Goal: Task Accomplishment & Management: Manage account settings

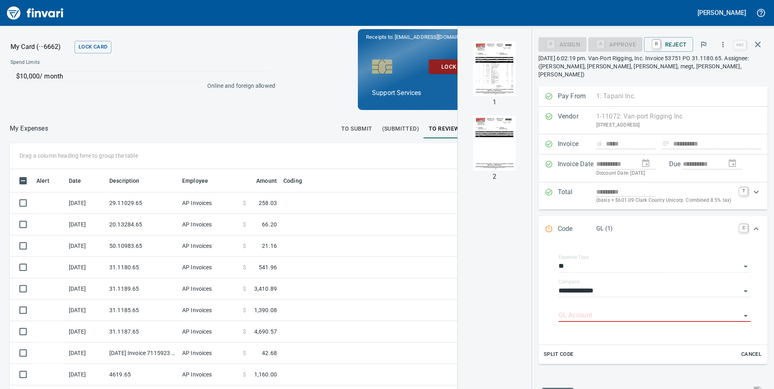
scroll to position [294, 534]
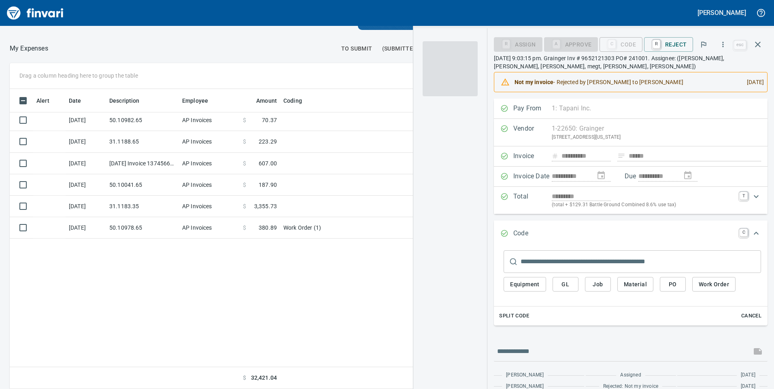
scroll to position [36, 0]
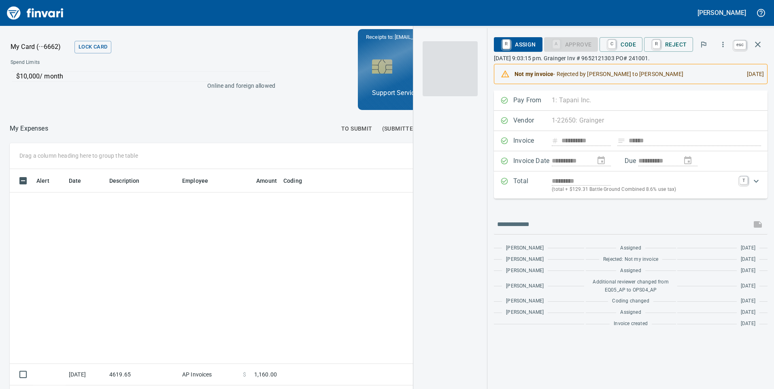
click at [755, 45] on icon "button" at bounding box center [758, 45] width 10 height 10
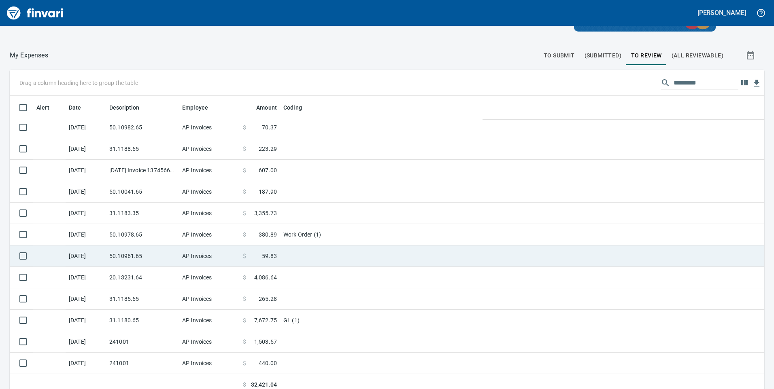
scroll to position [91, 0]
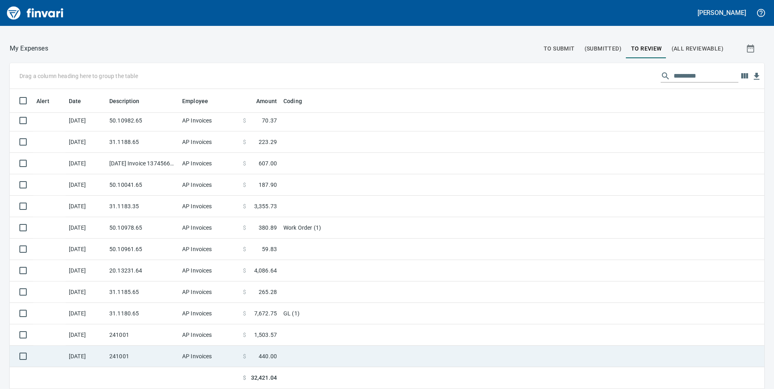
click at [174, 349] on td "241001" at bounding box center [142, 356] width 73 height 21
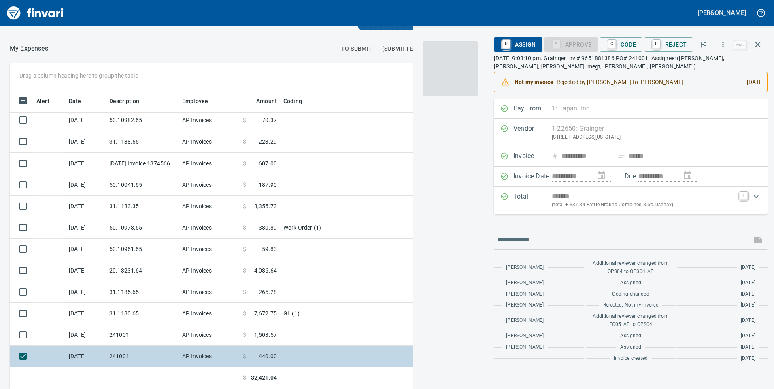
scroll to position [294, 534]
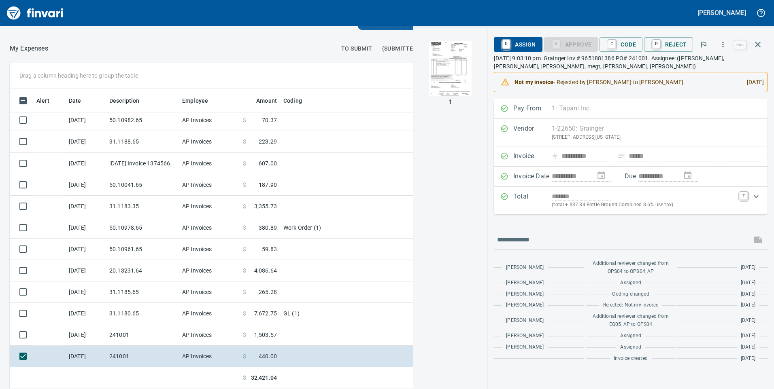
click at [455, 62] on img "button" at bounding box center [450, 68] width 55 height 55
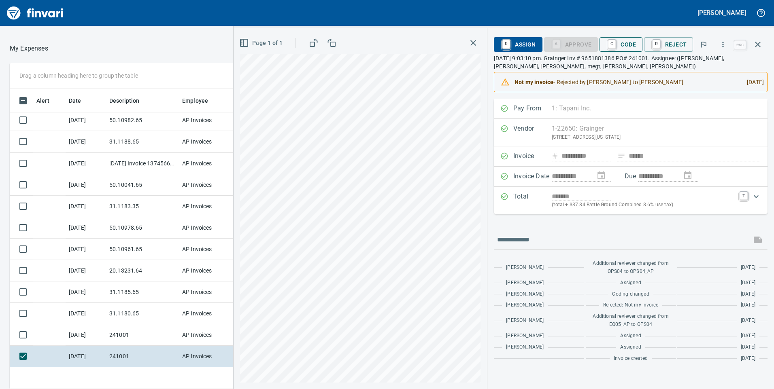
click at [628, 47] on span "C Code" at bounding box center [621, 45] width 30 height 14
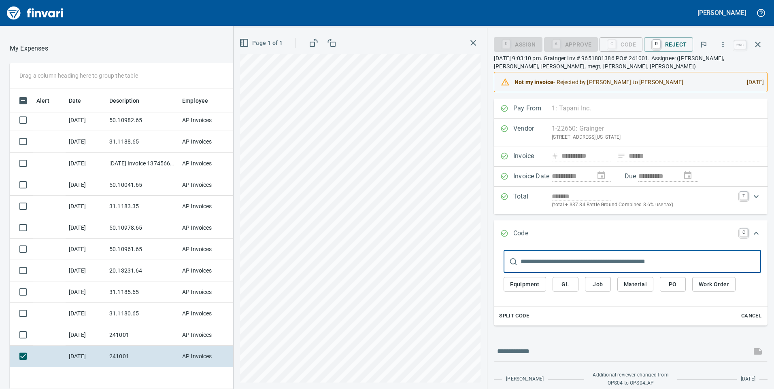
click at [595, 284] on span "Job" at bounding box center [597, 285] width 13 height 10
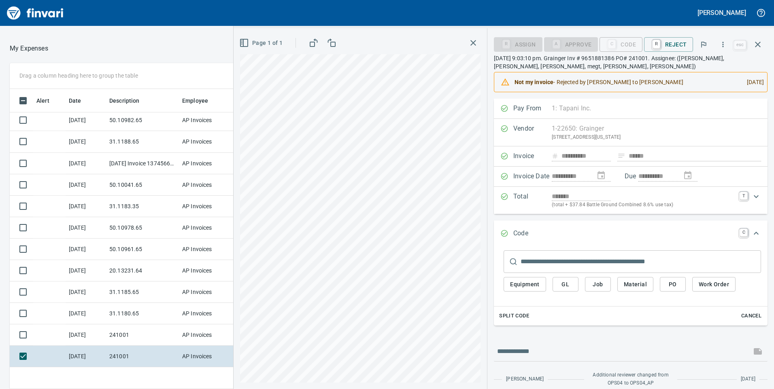
click at [601, 284] on span "Job" at bounding box center [597, 285] width 13 height 10
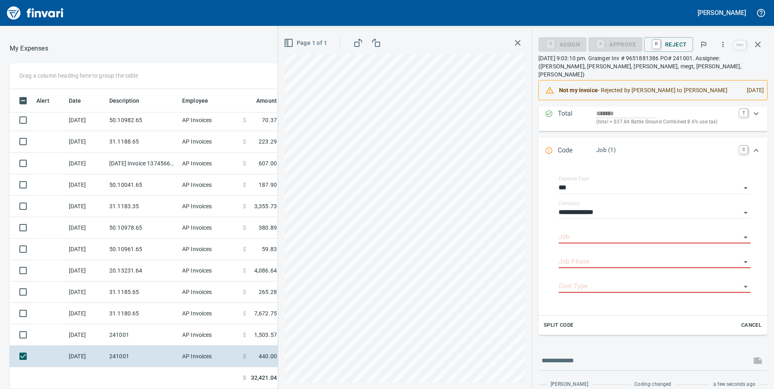
scroll to position [121, 0]
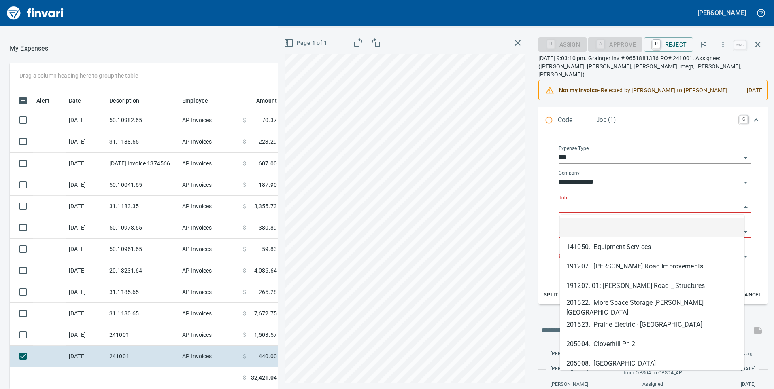
click at [595, 204] on input "Job" at bounding box center [650, 207] width 182 height 11
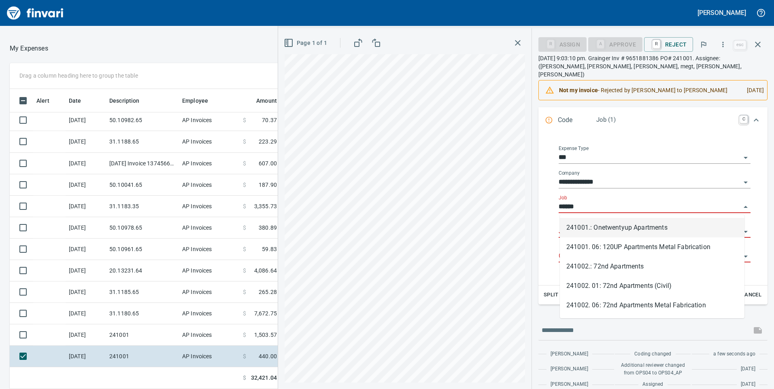
scroll to position [294, 534]
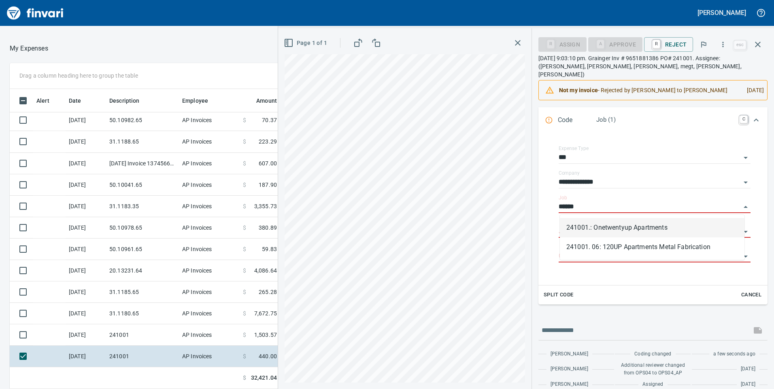
click at [628, 229] on li "241001.: Onetwentyup Apartments" at bounding box center [652, 227] width 185 height 19
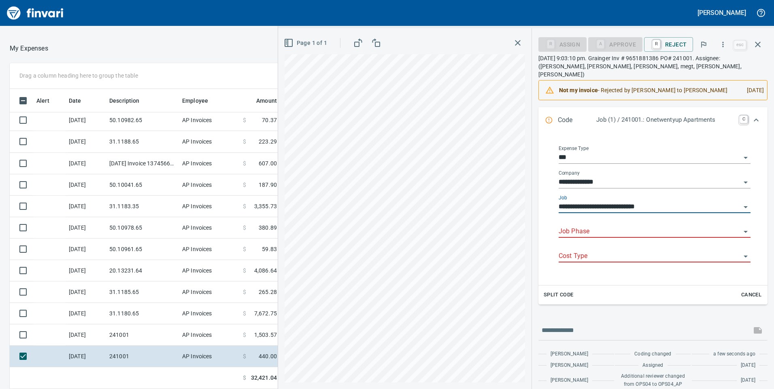
type input "**********"
click at [616, 234] on input "Job Phase" at bounding box center [650, 231] width 182 height 11
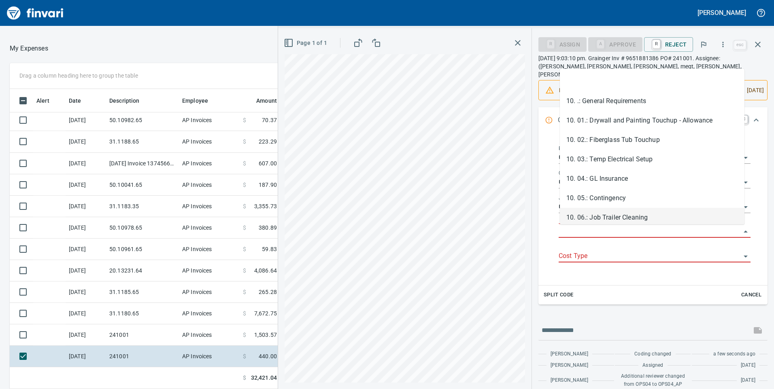
click at [629, 233] on input "Job Phase" at bounding box center [650, 231] width 182 height 11
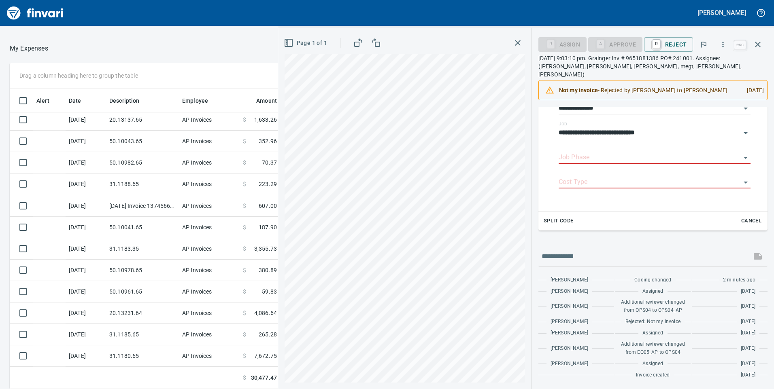
scroll to position [196, 0]
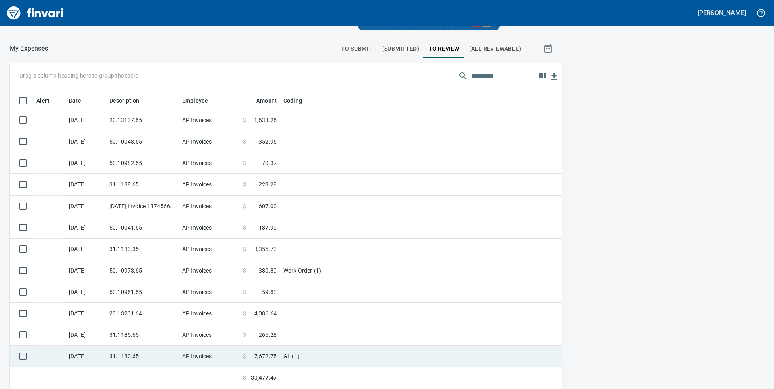
click at [298, 351] on td "GL (1)" at bounding box center [381, 356] width 202 height 21
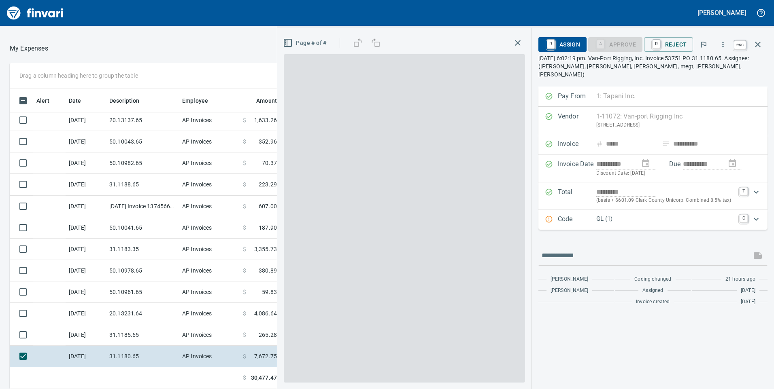
click at [758, 45] on icon "button" at bounding box center [758, 45] width 6 height 6
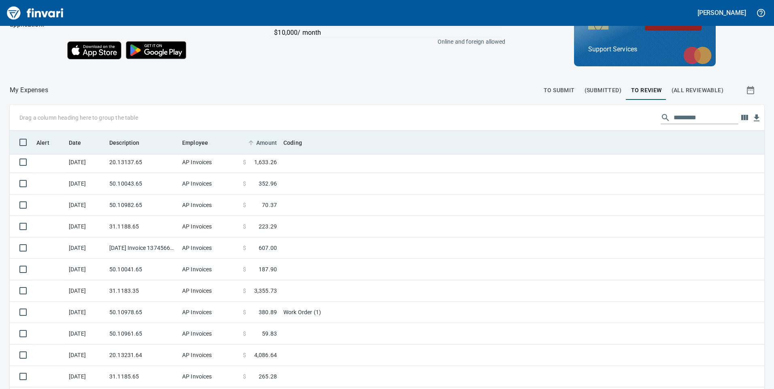
scroll to position [91, 0]
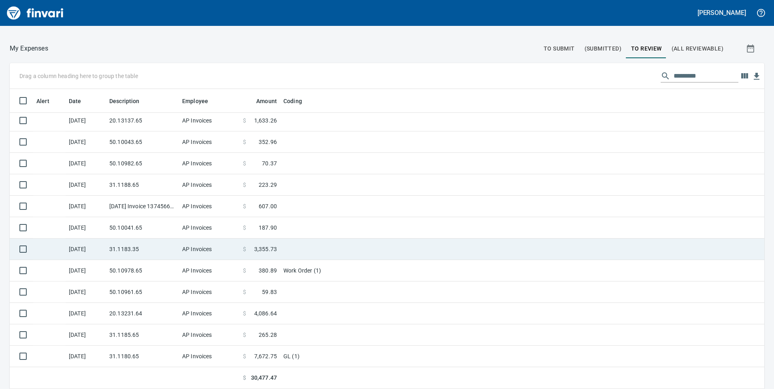
drag, startPoint x: 115, startPoint y: 353, endPoint x: 430, endPoint y: 257, distance: 329.2
click at [115, 353] on td "31.1180.65" at bounding box center [142, 356] width 73 height 21
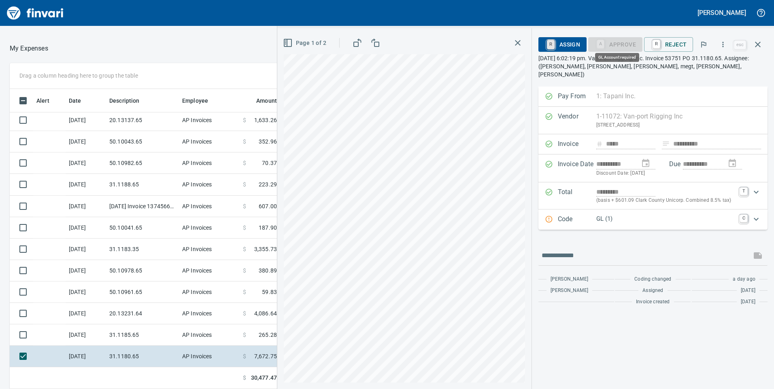
scroll to position [294, 534]
click at [520, 41] on icon "button" at bounding box center [518, 43] width 10 height 10
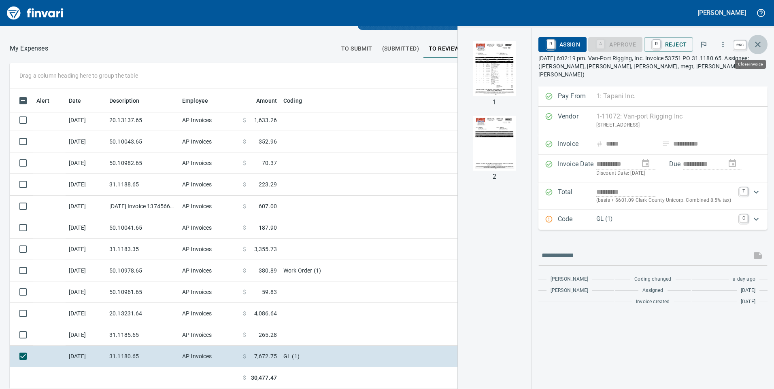
click at [763, 43] on button "button" at bounding box center [757, 44] width 19 height 19
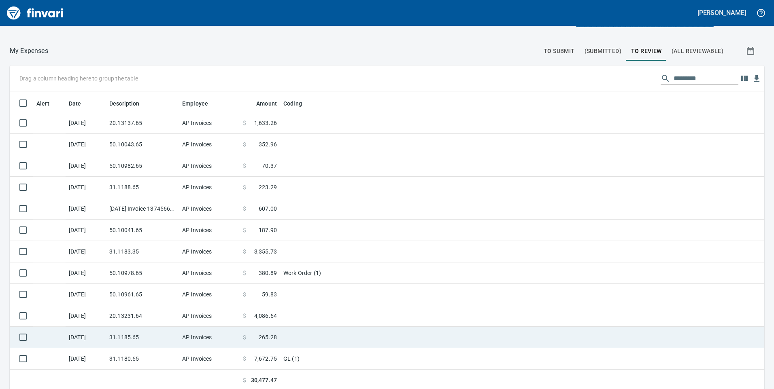
scroll to position [91, 0]
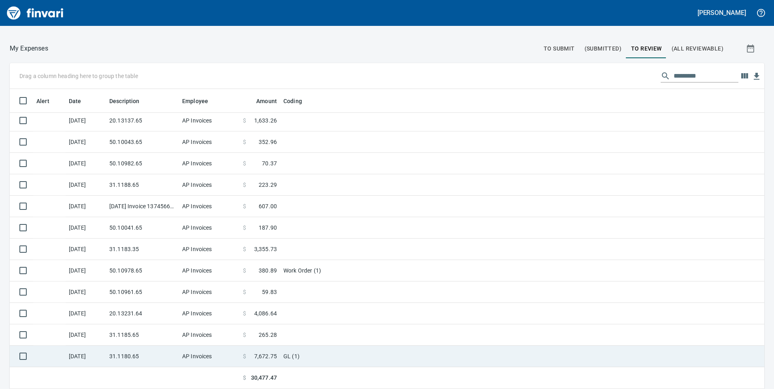
click at [223, 359] on td "AP Invoices" at bounding box center [209, 356] width 61 height 21
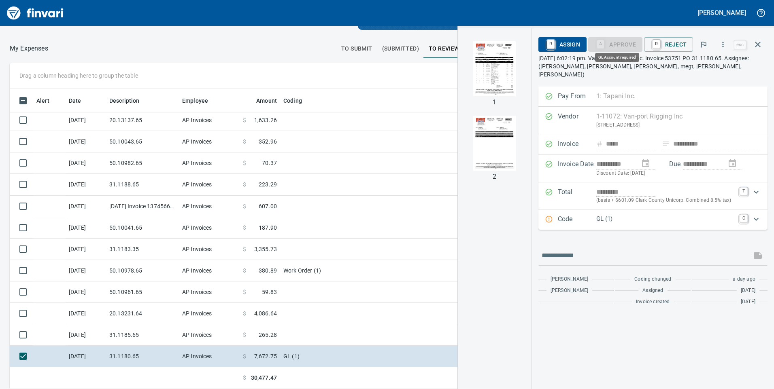
scroll to position [294, 534]
click at [635, 215] on p "GL (1)" at bounding box center [665, 219] width 138 height 9
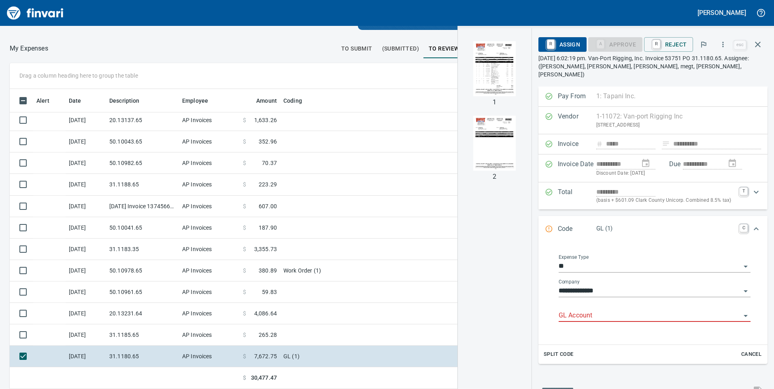
click at [599, 310] on input "GL Account" at bounding box center [650, 315] width 182 height 11
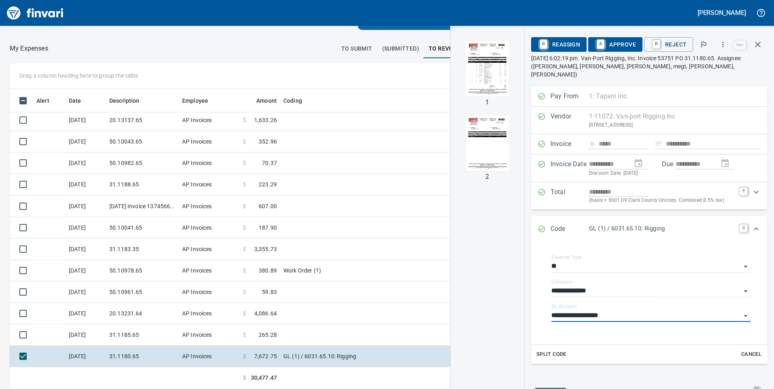
type input "**********"
click at [608, 43] on span "A Approve" at bounding box center [615, 45] width 41 height 14
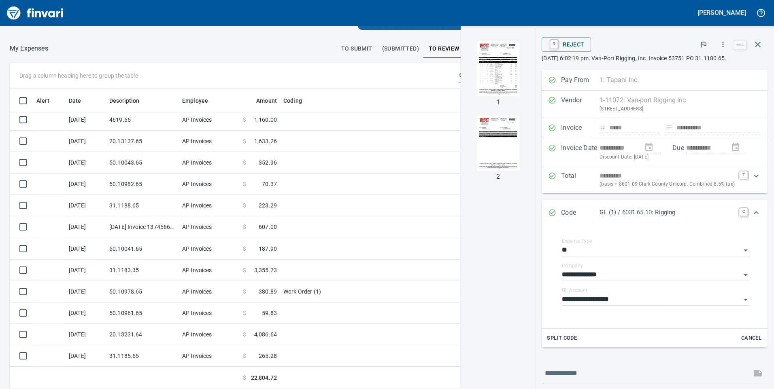
scroll to position [174, 0]
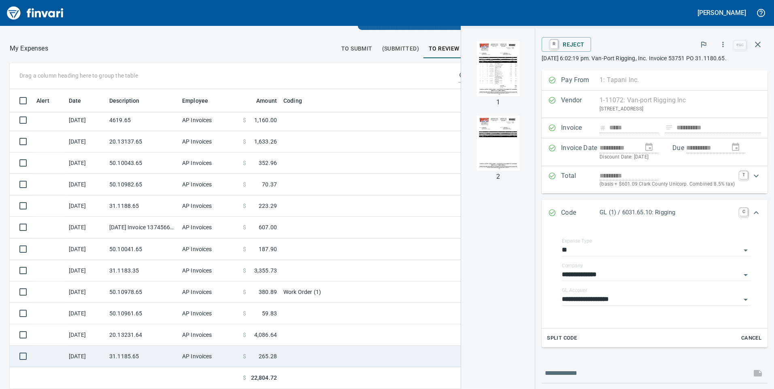
click at [326, 355] on td at bounding box center [381, 356] width 202 height 21
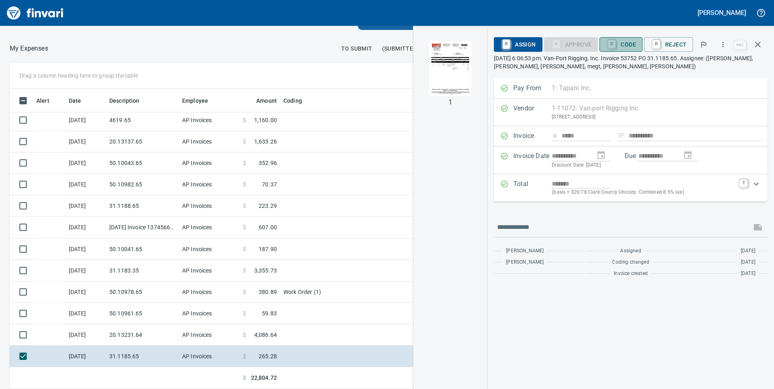
click at [631, 43] on span "C Code" at bounding box center [621, 45] width 30 height 14
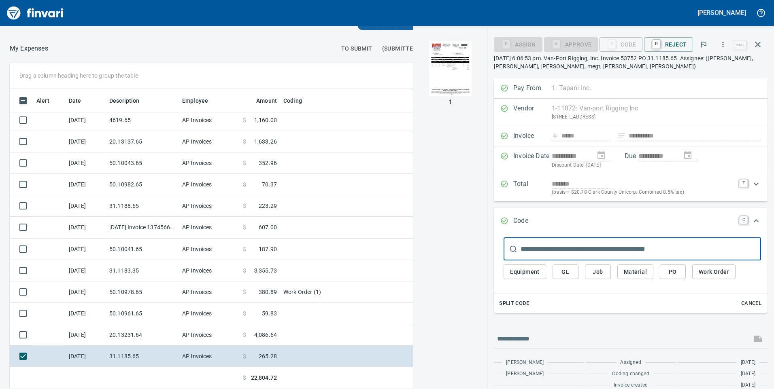
click at [447, 72] on img "button" at bounding box center [450, 68] width 55 height 55
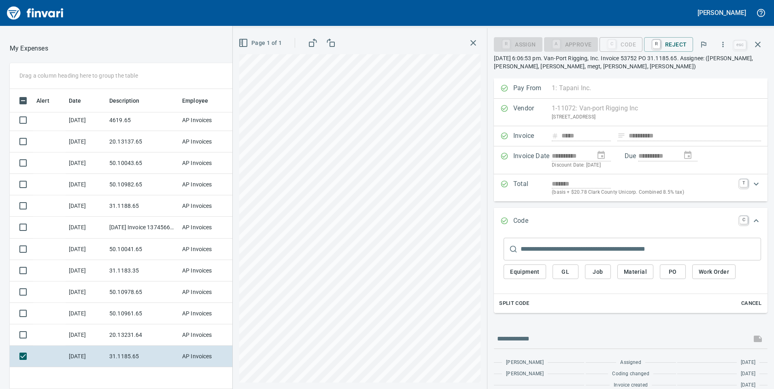
click at [568, 268] on span "GL" at bounding box center [565, 272] width 13 height 10
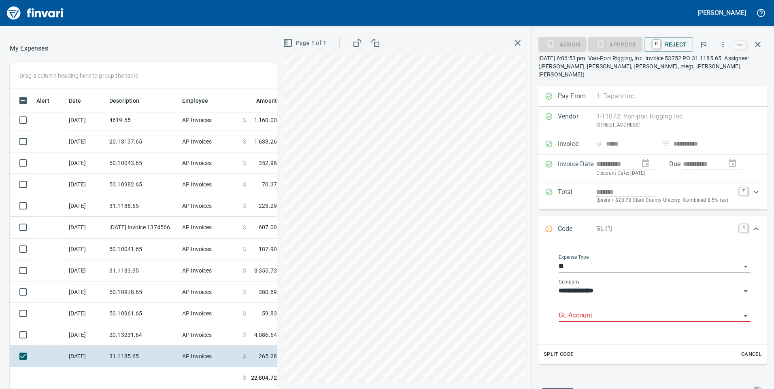
click at [569, 310] on input "GL Account" at bounding box center [650, 315] width 182 height 11
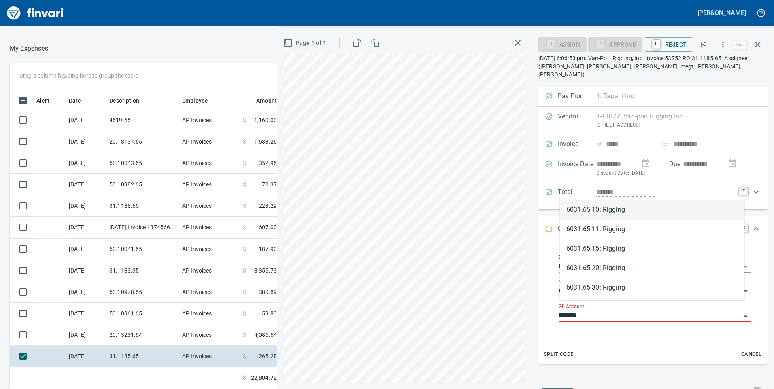
scroll to position [294, 534]
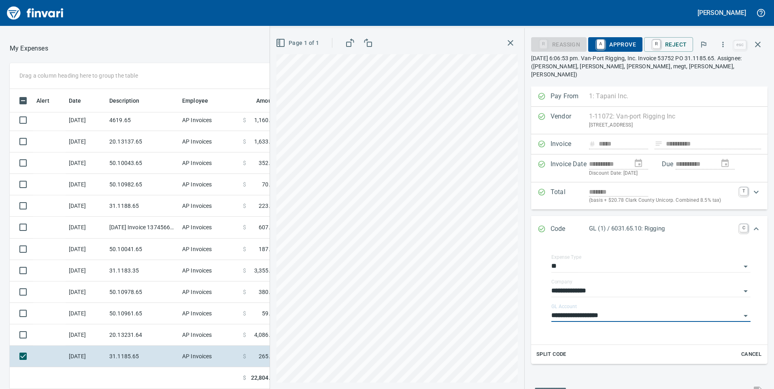
type input "**********"
click at [628, 40] on span "A Approve" at bounding box center [615, 45] width 41 height 14
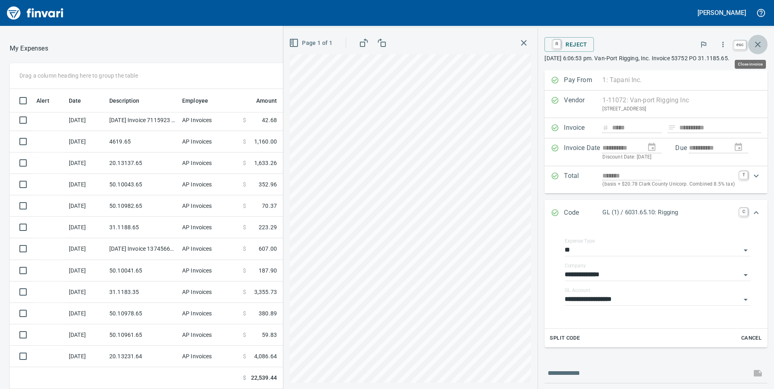
click at [757, 44] on icon "button" at bounding box center [758, 45] width 6 height 6
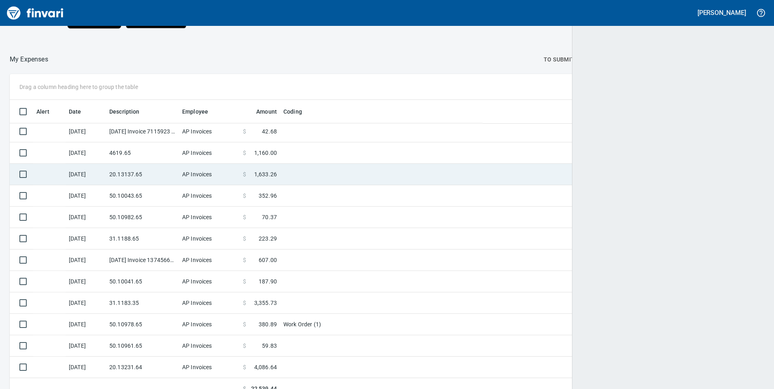
scroll to position [294, 735]
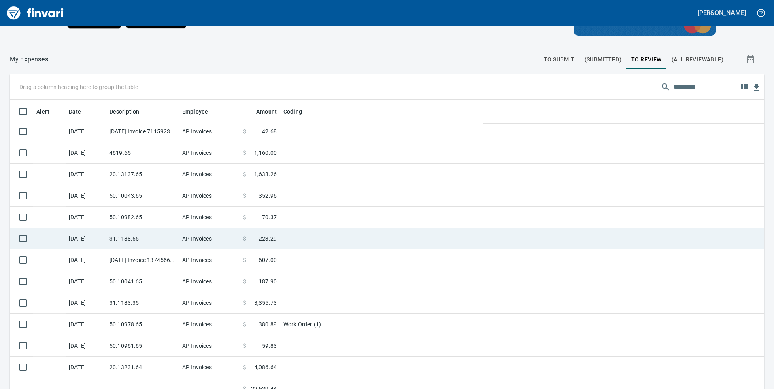
click at [149, 234] on td "31.1188.65" at bounding box center [142, 238] width 73 height 21
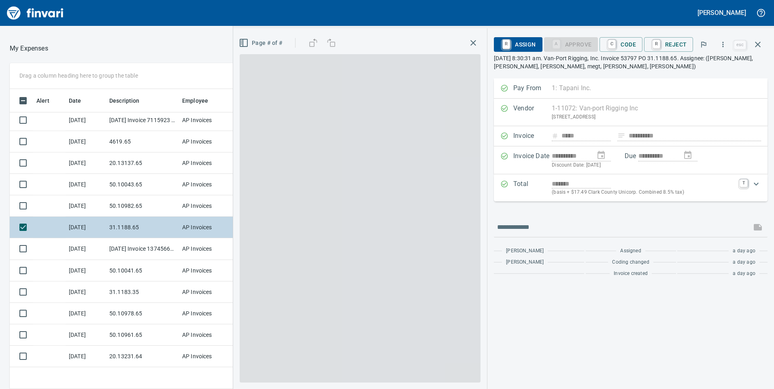
scroll to position [294, 534]
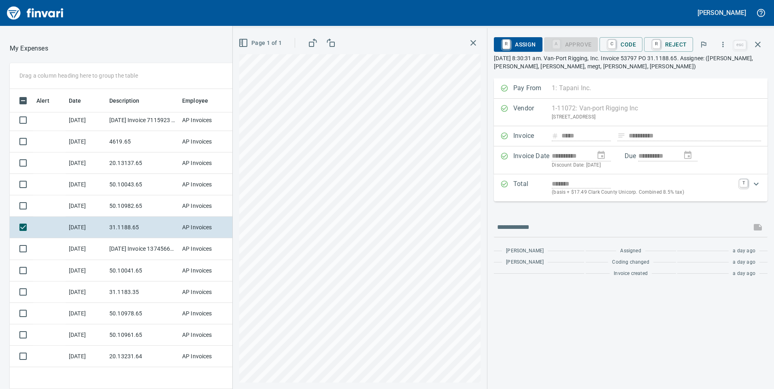
click at [627, 30] on div "**********" at bounding box center [630, 208] width 287 height 361
click at [626, 41] on span "C Code" at bounding box center [621, 45] width 30 height 14
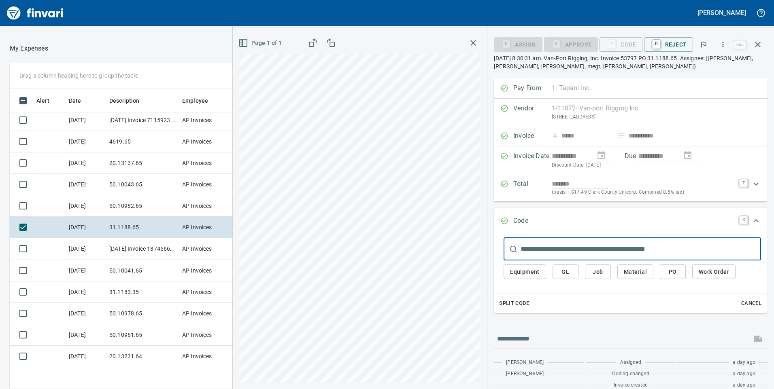
click at [571, 272] on span "GL" at bounding box center [565, 272] width 13 height 10
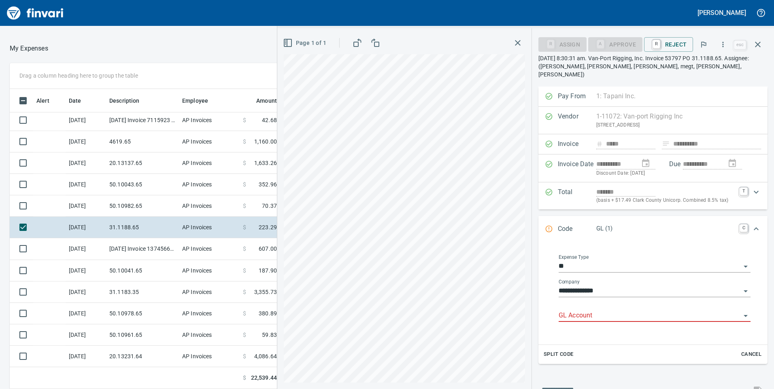
click at [577, 310] on input "GL Account" at bounding box center [650, 315] width 182 height 11
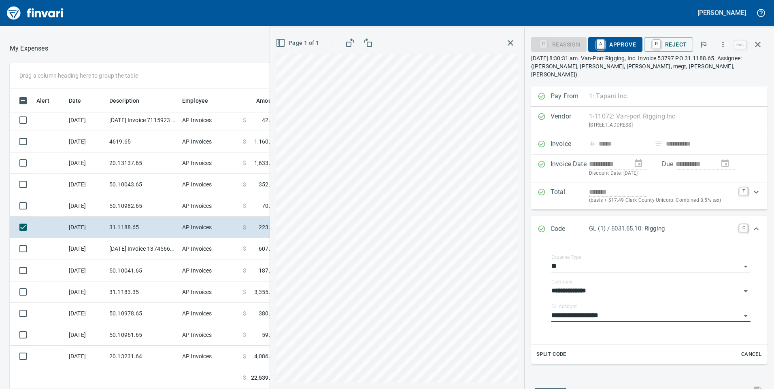
type input "**********"
click at [612, 41] on span "A Approve" at bounding box center [615, 45] width 41 height 14
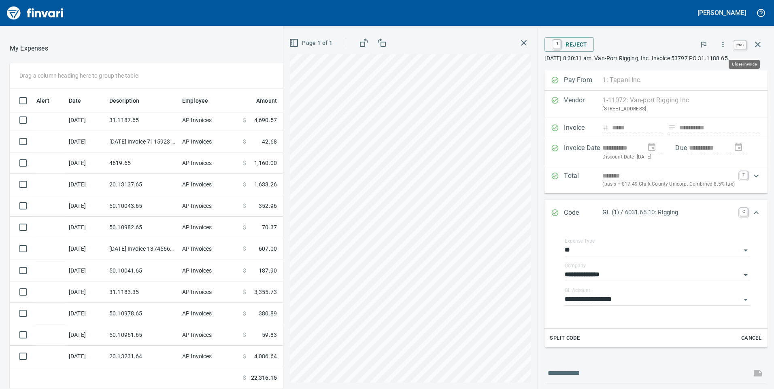
click at [762, 44] on icon "button" at bounding box center [758, 45] width 10 height 10
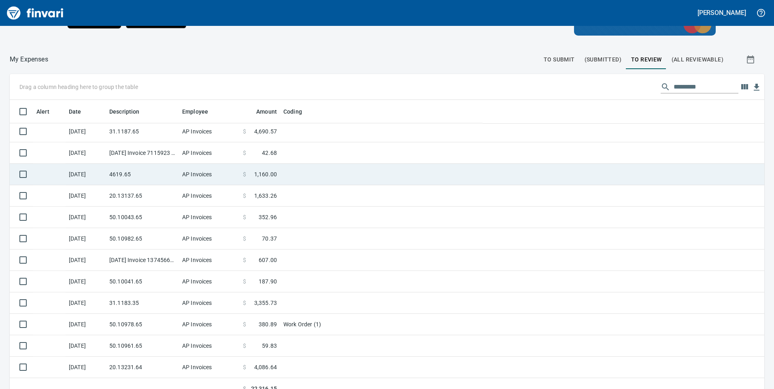
scroll to position [1, 1]
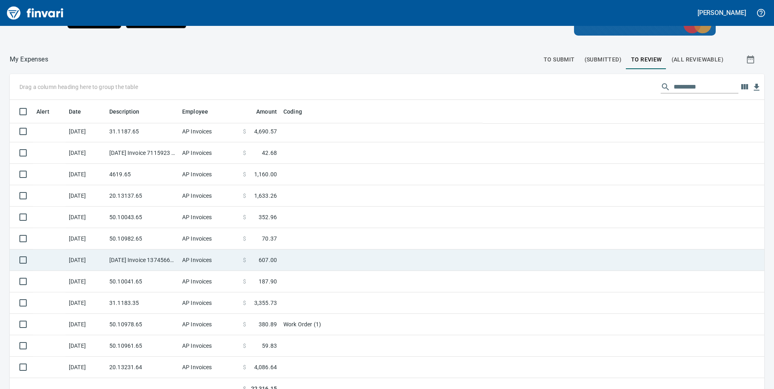
click at [208, 252] on td "AP Invoices" at bounding box center [209, 260] width 61 height 21
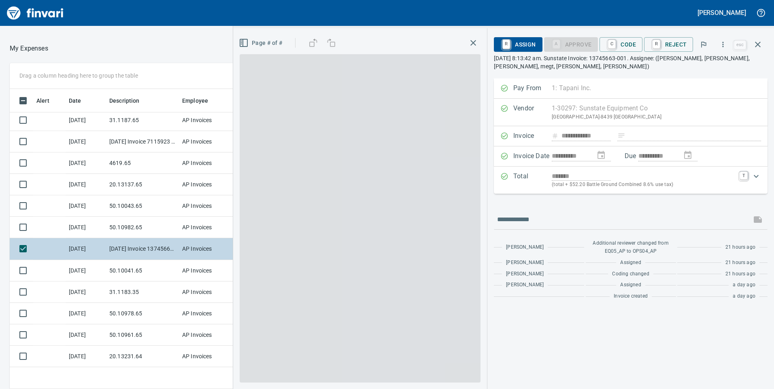
scroll to position [294, 534]
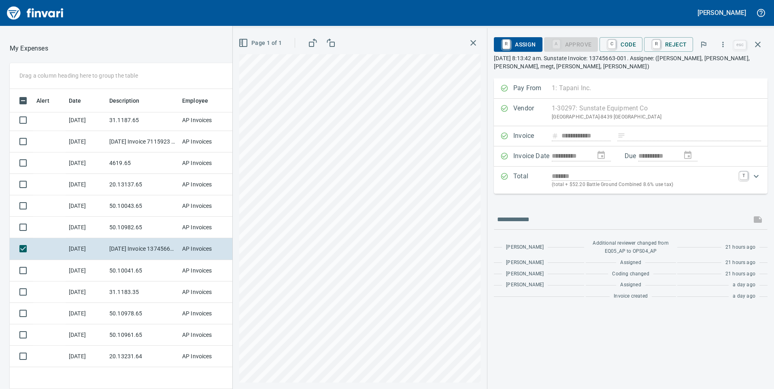
drag, startPoint x: 629, startPoint y: 46, endPoint x: 626, endPoint y: 51, distance: 6.2
click at [629, 46] on span "C Code" at bounding box center [621, 45] width 30 height 14
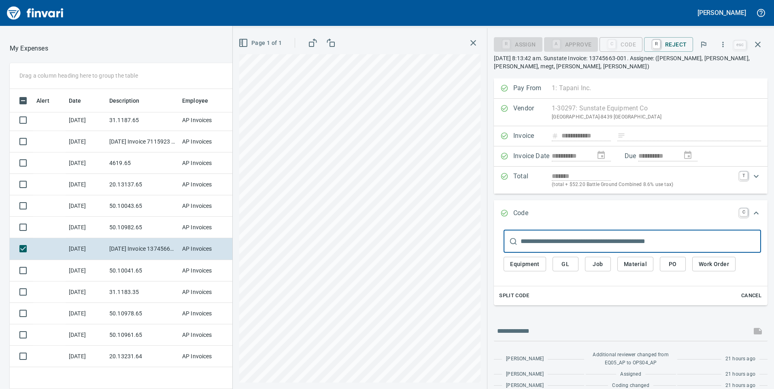
click at [568, 268] on span "GL" at bounding box center [565, 264] width 13 height 10
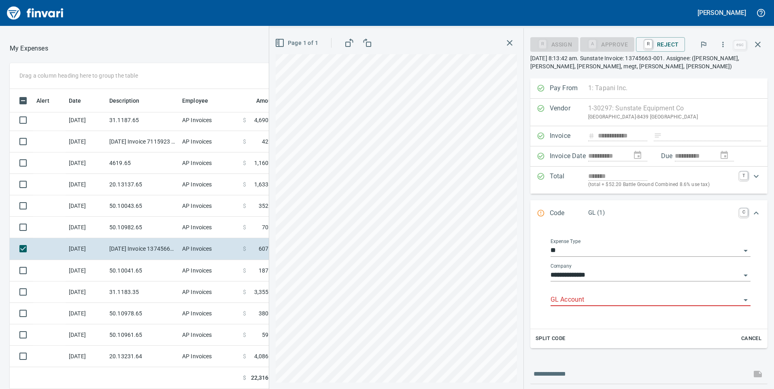
click at [574, 302] on input "GL Account" at bounding box center [646, 300] width 190 height 11
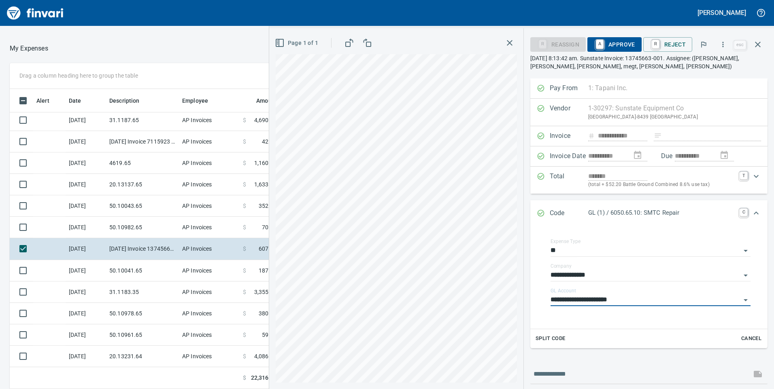
type input "**********"
click at [624, 48] on span "A Approve" at bounding box center [614, 45] width 41 height 14
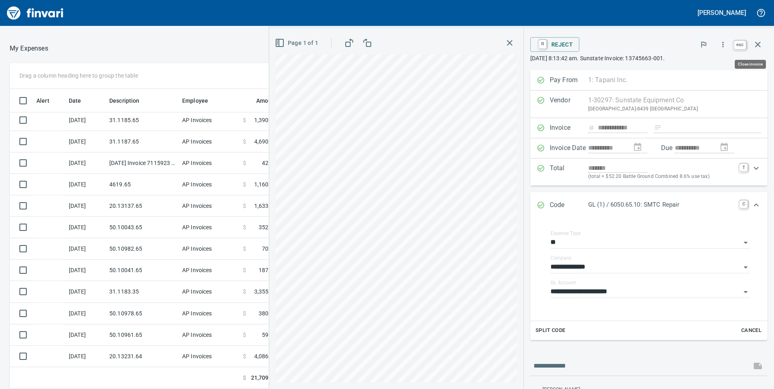
click at [755, 46] on icon "button" at bounding box center [758, 45] width 10 height 10
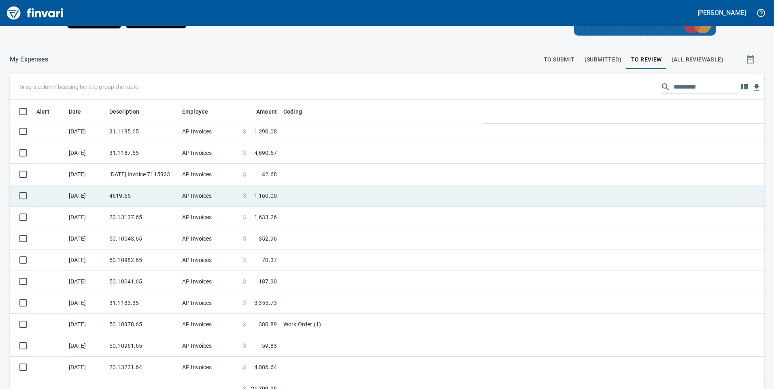
scroll to position [294, 736]
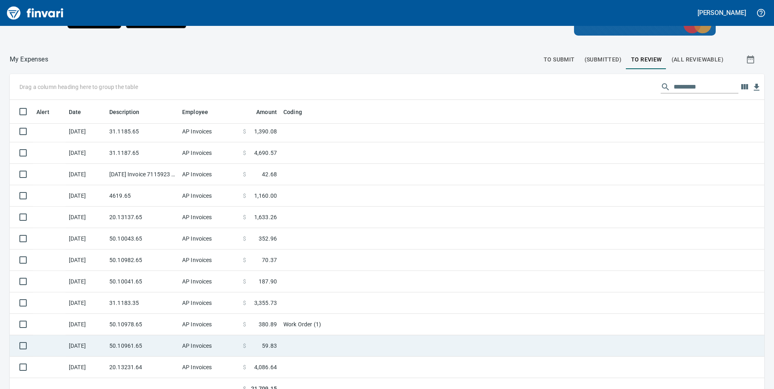
click at [140, 347] on td "50.10961.65" at bounding box center [142, 346] width 73 height 21
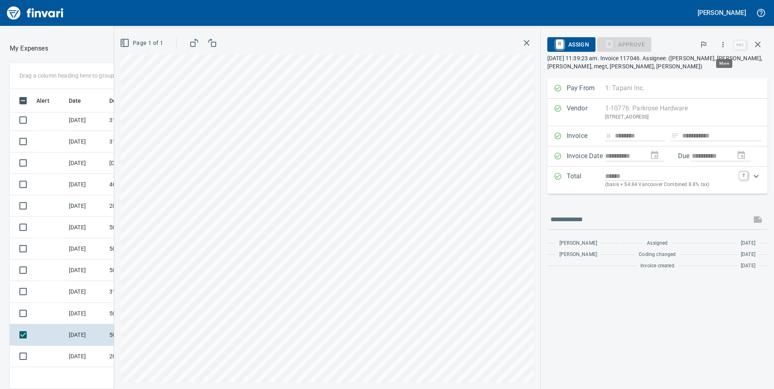
scroll to position [294, 534]
click at [721, 43] on icon "button" at bounding box center [723, 44] width 8 height 8
click at [696, 72] on span "Code" at bounding box center [715, 68] width 91 height 10
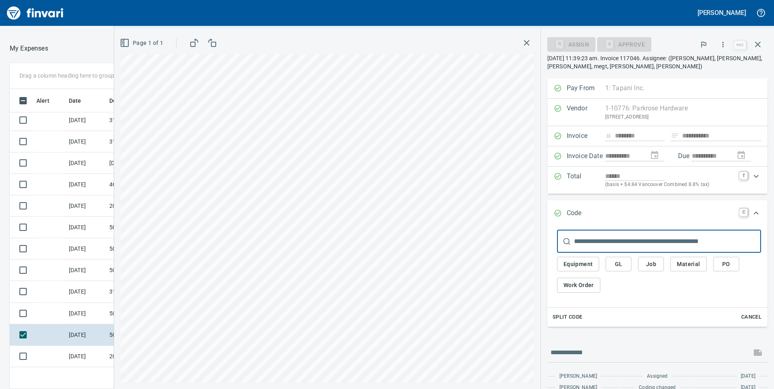
click at [618, 268] on span "GL" at bounding box center [618, 264] width 13 height 10
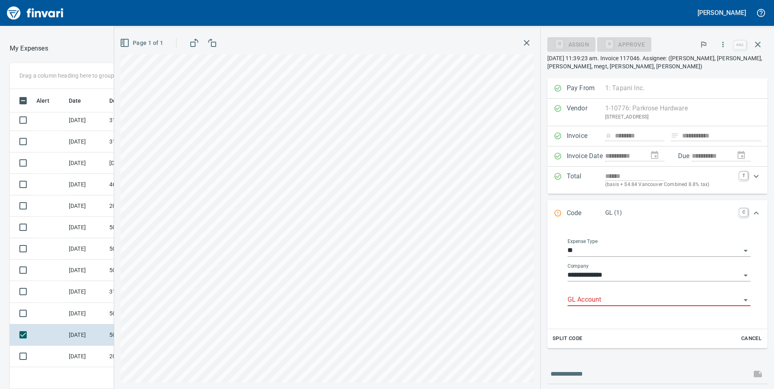
click at [593, 298] on input "GL Account" at bounding box center [654, 300] width 173 height 11
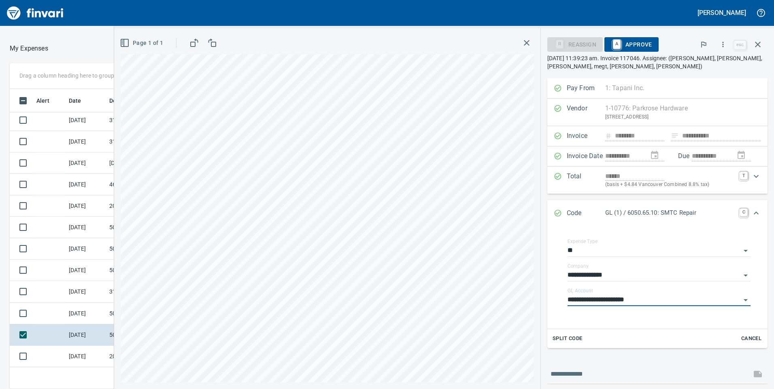
type input "**********"
click at [636, 43] on span "A Approve" at bounding box center [631, 45] width 41 height 14
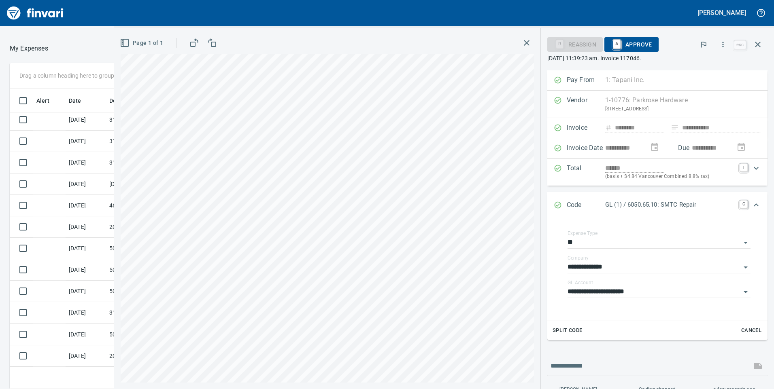
scroll to position [89, 0]
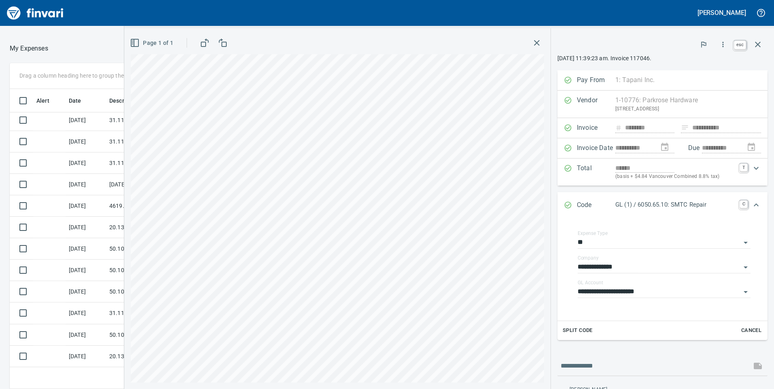
click at [759, 40] on icon "button" at bounding box center [758, 45] width 10 height 10
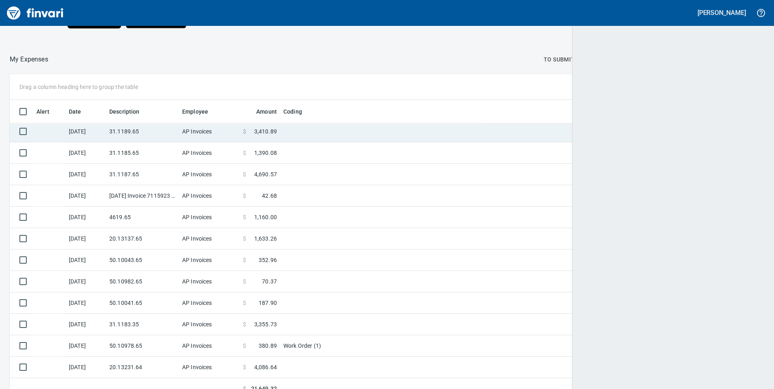
scroll to position [294, 735]
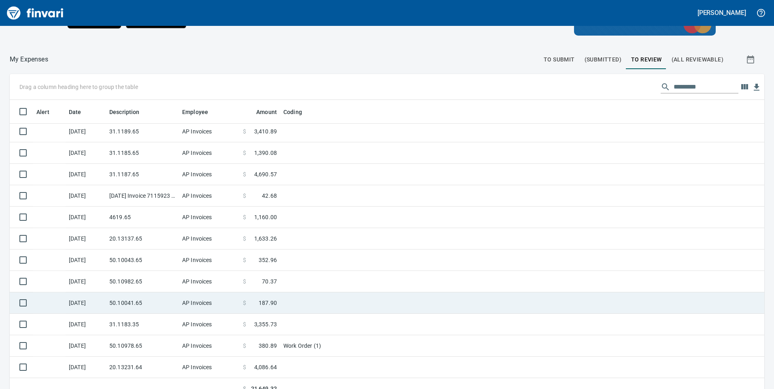
click at [198, 302] on td "AP Invoices" at bounding box center [209, 303] width 61 height 21
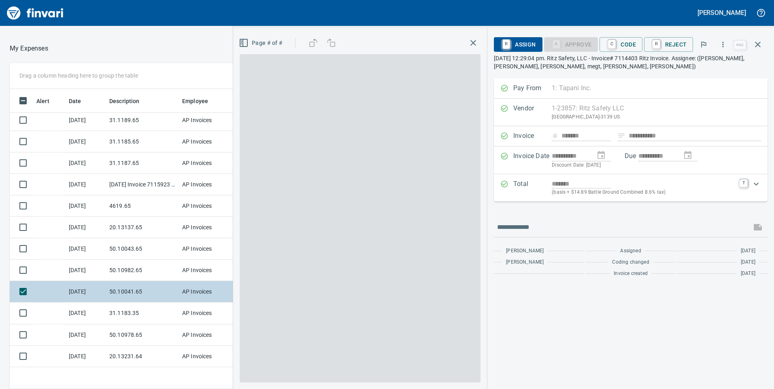
scroll to position [294, 534]
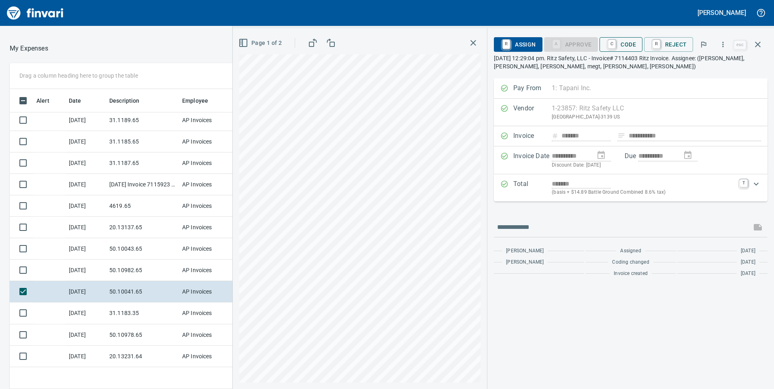
click at [621, 45] on span "C Code" at bounding box center [621, 45] width 30 height 14
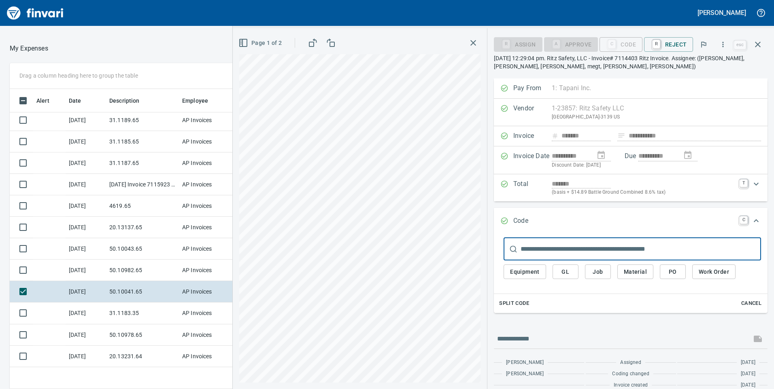
click at [567, 274] on span "GL" at bounding box center [565, 272] width 13 height 10
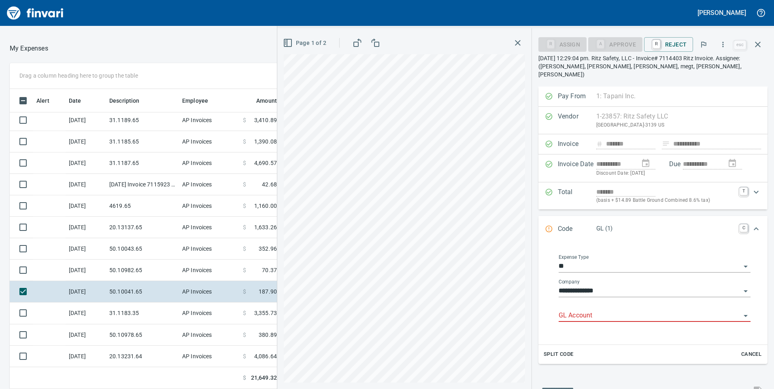
click at [576, 310] on input "GL Account" at bounding box center [650, 315] width 182 height 11
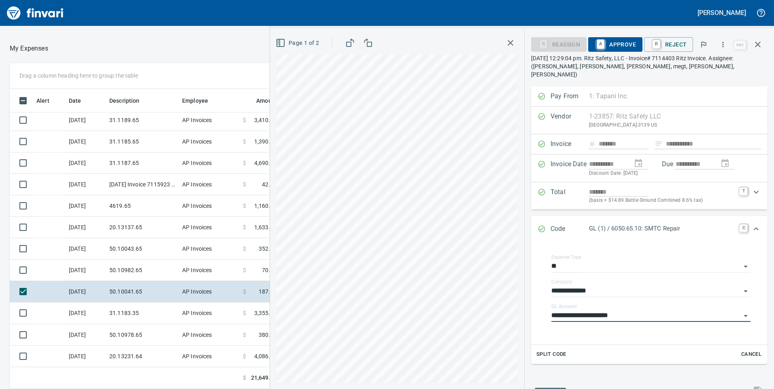
type input "**********"
click at [612, 44] on span "A Approve" at bounding box center [615, 45] width 41 height 14
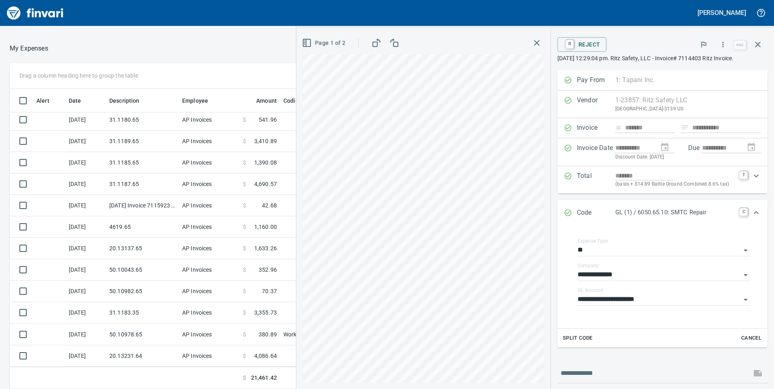
scroll to position [67, 0]
click at [755, 44] on icon "button" at bounding box center [758, 45] width 10 height 10
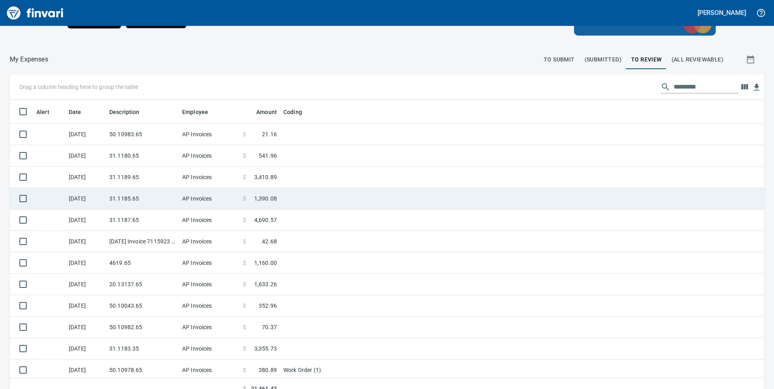
scroll to position [67, 0]
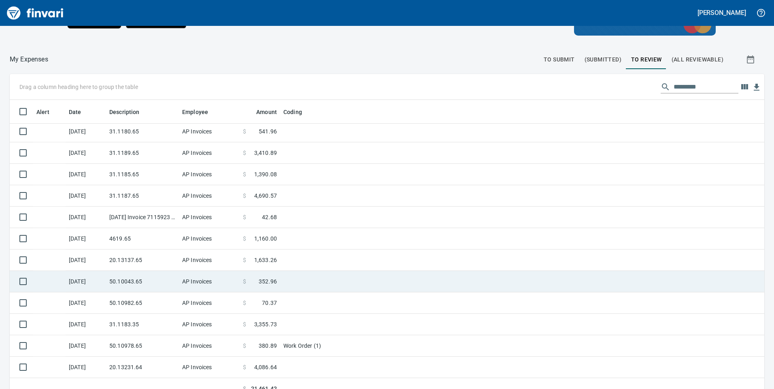
click at [172, 277] on td "50.10043.65" at bounding box center [142, 281] width 73 height 21
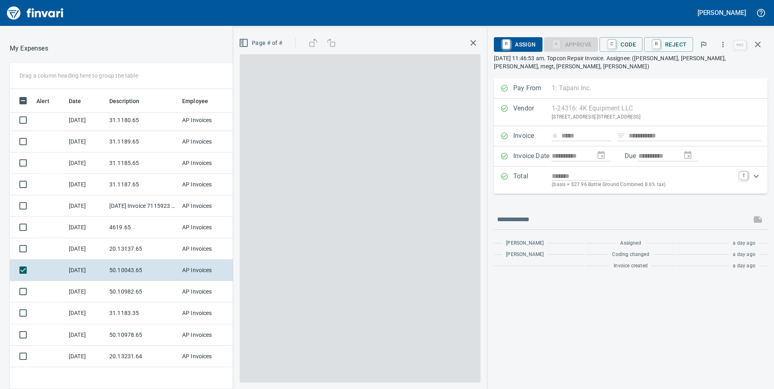
scroll to position [294, 534]
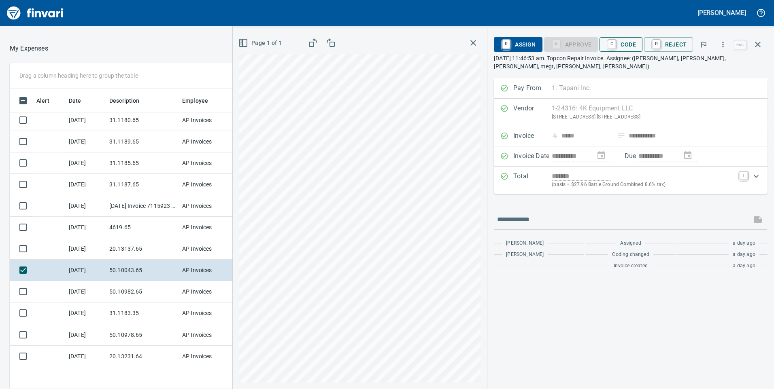
click at [624, 45] on span "C Code" at bounding box center [621, 45] width 30 height 14
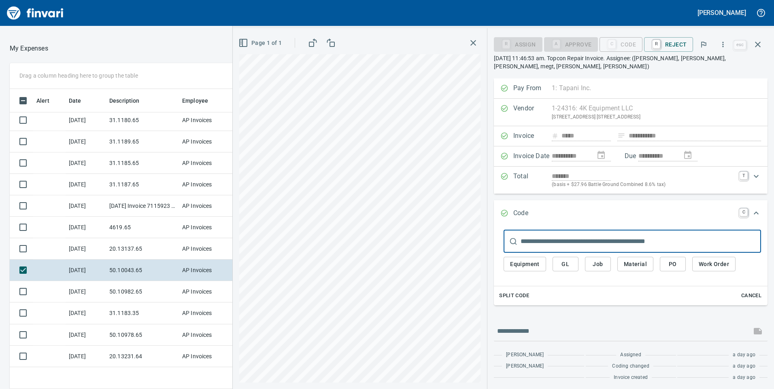
click at [569, 263] on span "GL" at bounding box center [565, 264] width 13 height 10
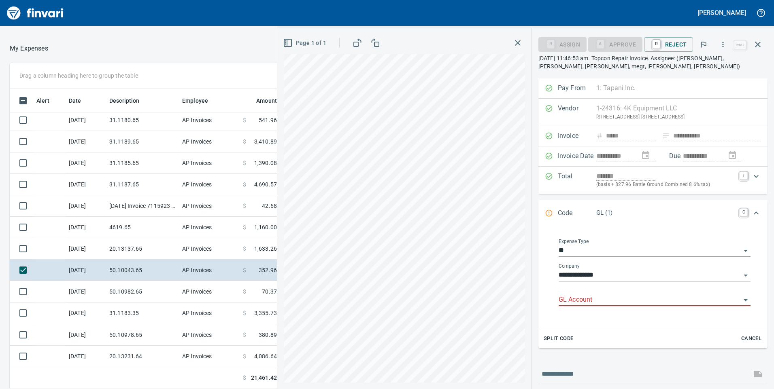
click at [566, 298] on input "GL Account" at bounding box center [650, 300] width 182 height 11
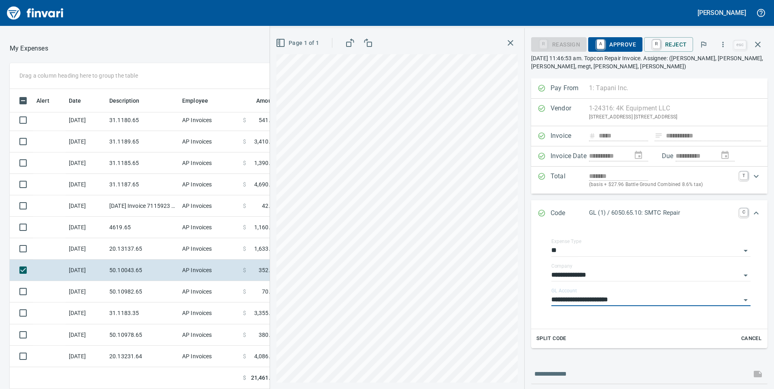
type input "**********"
click at [629, 41] on span "A Approve" at bounding box center [615, 45] width 41 height 14
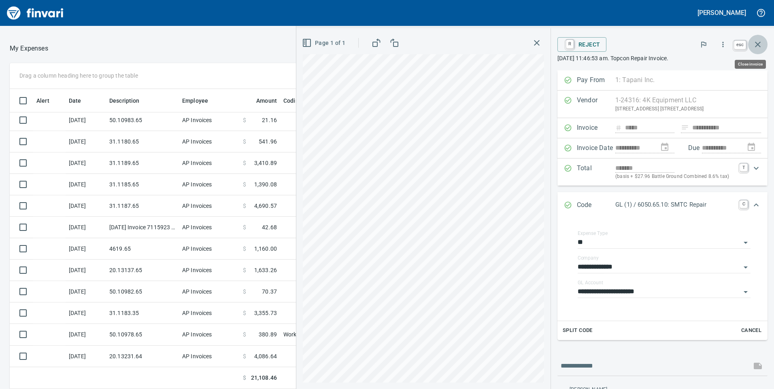
click at [757, 45] on icon "button" at bounding box center [758, 45] width 6 height 6
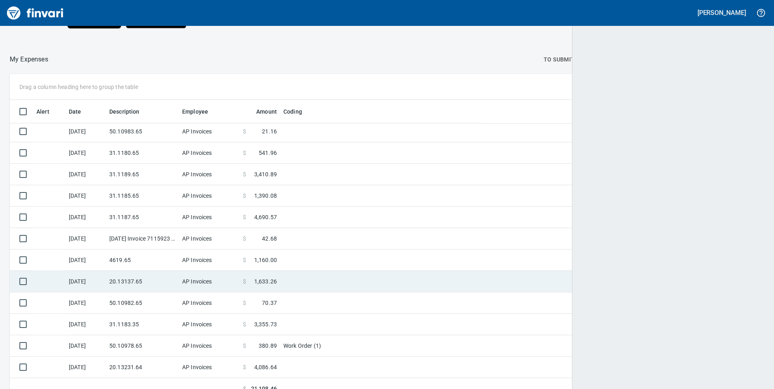
scroll to position [294, 735]
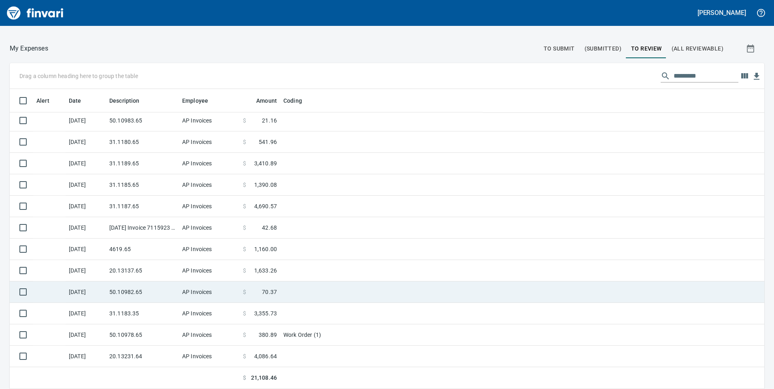
click at [197, 295] on td "AP Invoices" at bounding box center [209, 292] width 61 height 21
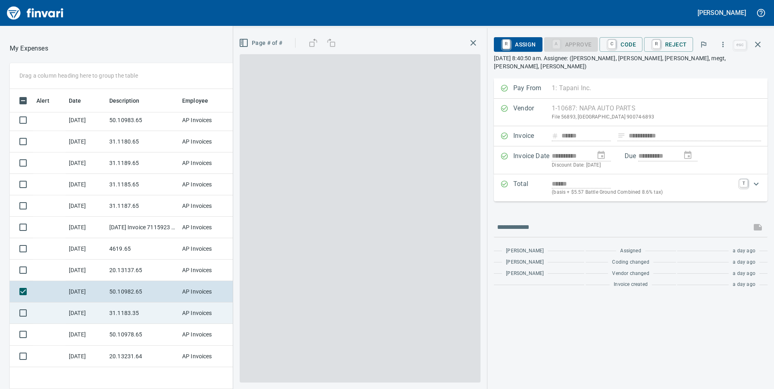
scroll to position [294, 534]
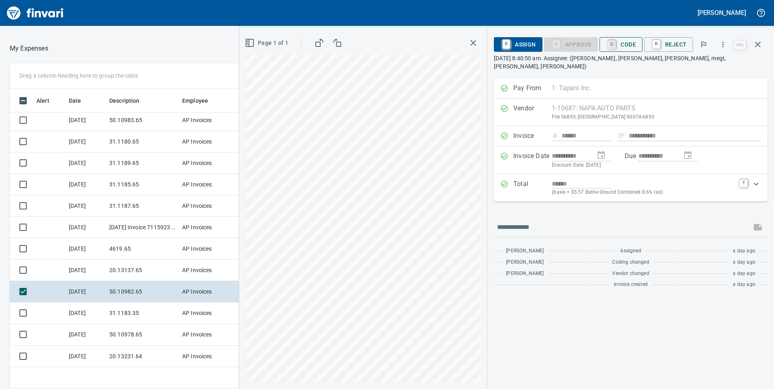
click at [612, 43] on link "C" at bounding box center [612, 44] width 8 height 9
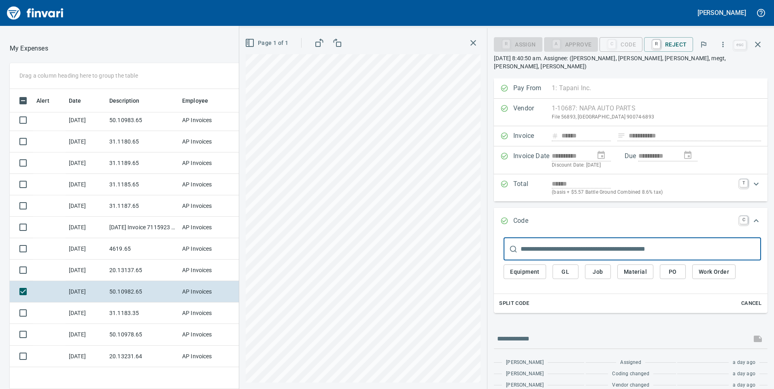
click at [569, 267] on span "GL" at bounding box center [565, 272] width 13 height 10
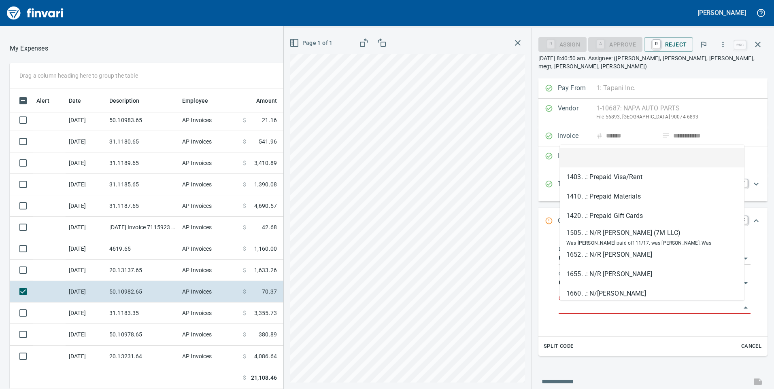
click at [587, 307] on input "GL Account" at bounding box center [650, 307] width 182 height 11
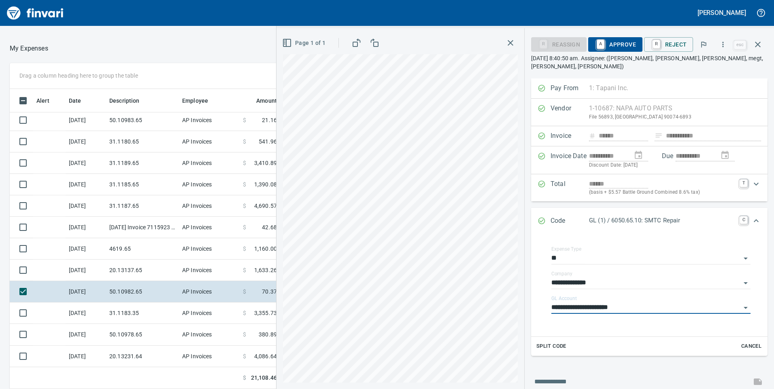
type input "**********"
click at [621, 45] on span "A Approve" at bounding box center [615, 45] width 41 height 14
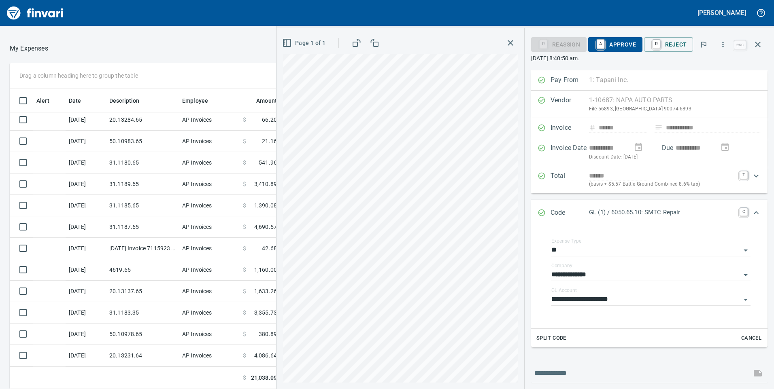
scroll to position [24, 0]
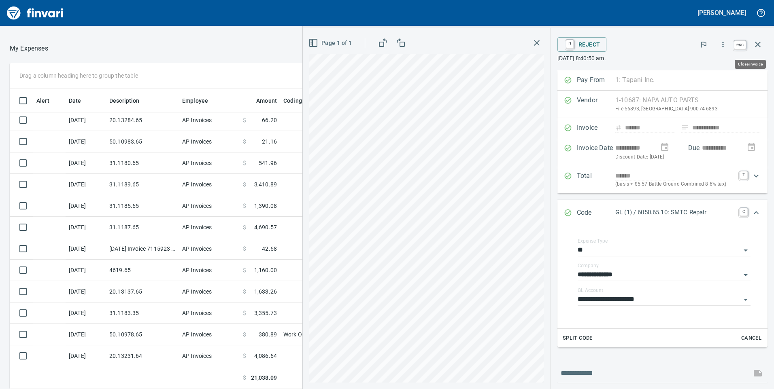
click at [763, 47] on button "button" at bounding box center [757, 44] width 19 height 19
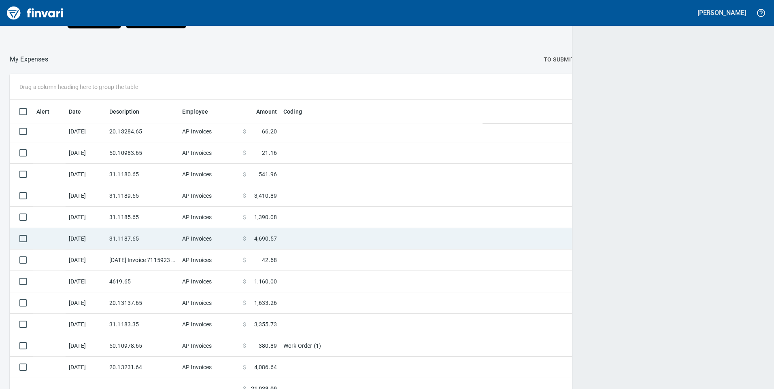
scroll to position [294, 736]
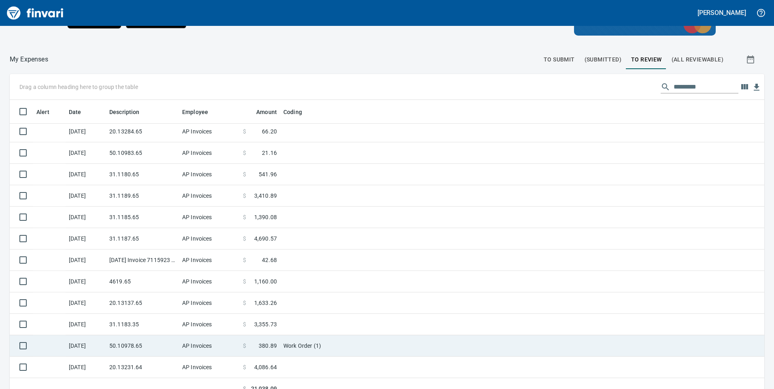
click at [174, 344] on td "50.10978.65" at bounding box center [142, 346] width 73 height 21
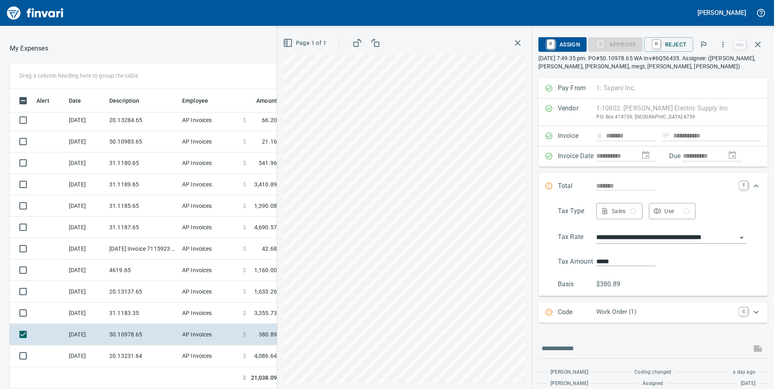
scroll to position [294, 534]
click at [634, 313] on p "Work Order (1)" at bounding box center [665, 312] width 138 height 9
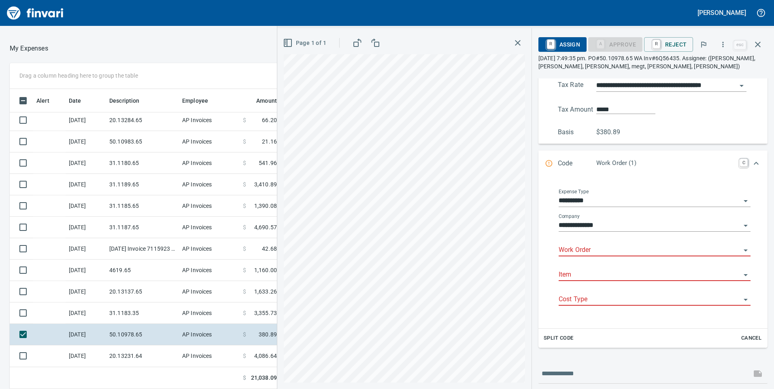
scroll to position [162, 0]
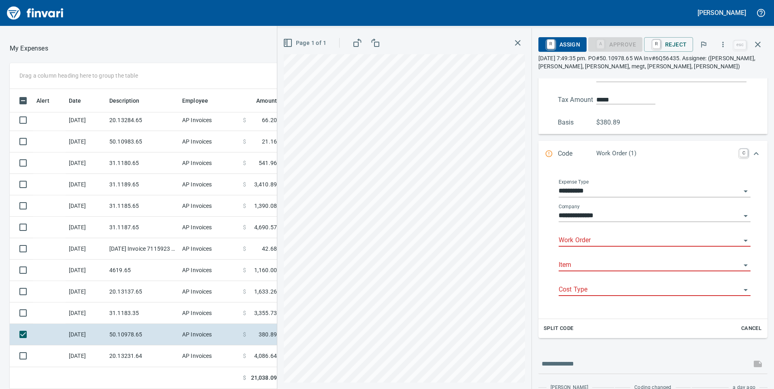
click at [583, 187] on input "**********" at bounding box center [650, 191] width 182 height 11
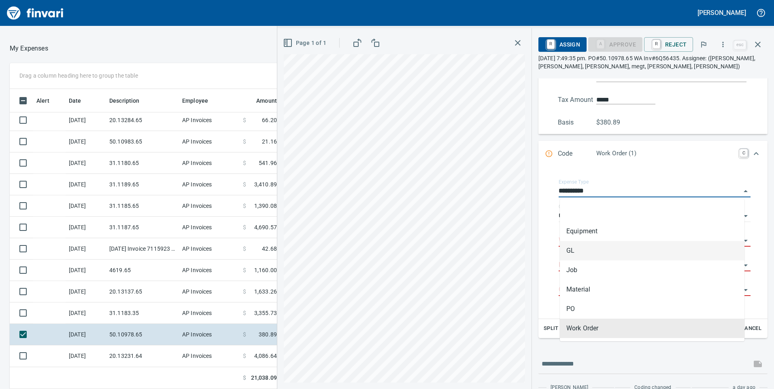
click at [574, 251] on li "GL" at bounding box center [652, 250] width 185 height 19
type input "**"
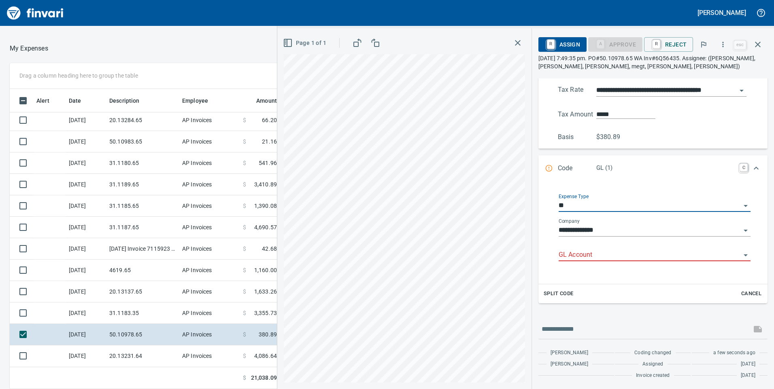
scroll to position [147, 0]
click at [582, 258] on input "GL Account" at bounding box center [650, 255] width 182 height 11
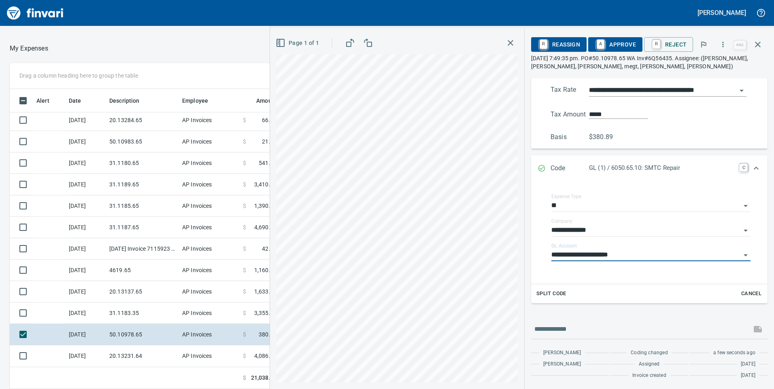
type input "**********"
click at [676, 81] on div "**********" at bounding box center [649, 99] width 223 height 86
click at [619, 43] on span "A Approve" at bounding box center [615, 45] width 41 height 14
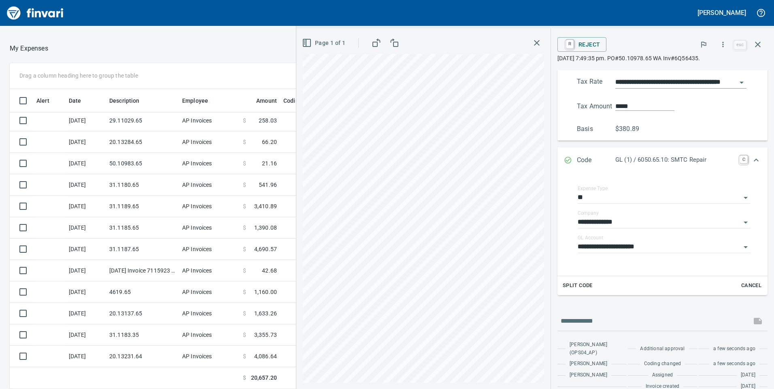
click at [630, 102] on input "*****" at bounding box center [644, 106] width 59 height 9
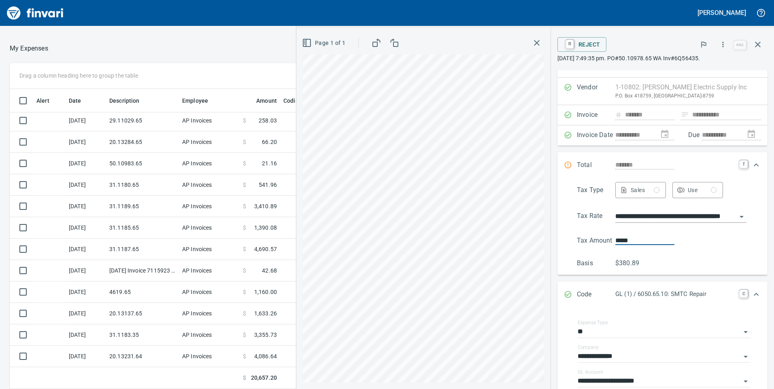
scroll to position [0, 0]
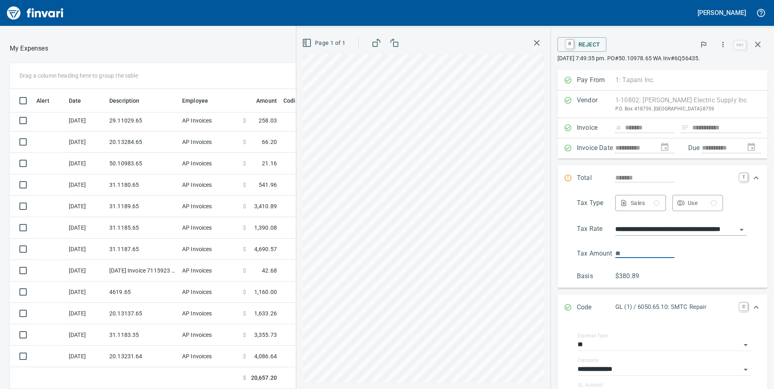
click at [638, 204] on div "Sales" at bounding box center [645, 203] width 29 height 10
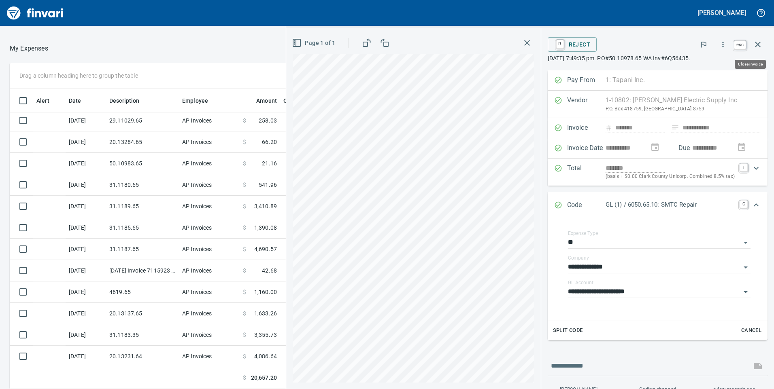
scroll to position [294, 534]
click at [754, 46] on icon "button" at bounding box center [758, 45] width 10 height 10
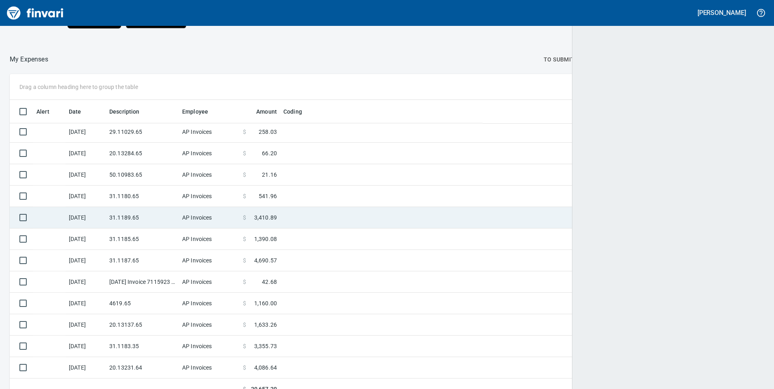
scroll to position [294, 736]
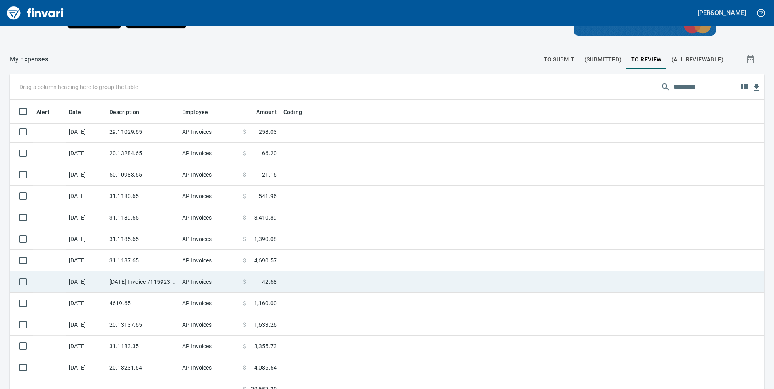
click at [212, 280] on td "AP Invoices" at bounding box center [209, 282] width 61 height 21
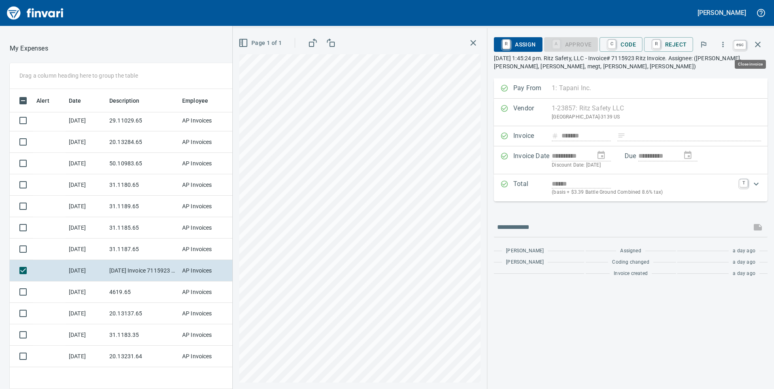
scroll to position [294, 534]
click at [755, 47] on icon "button" at bounding box center [758, 45] width 10 height 10
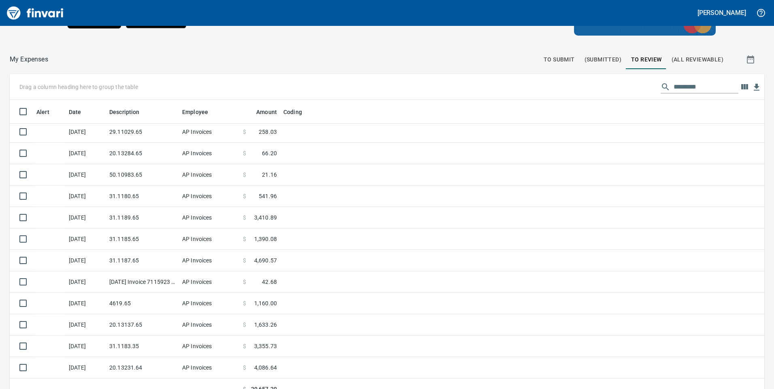
scroll to position [294, 736]
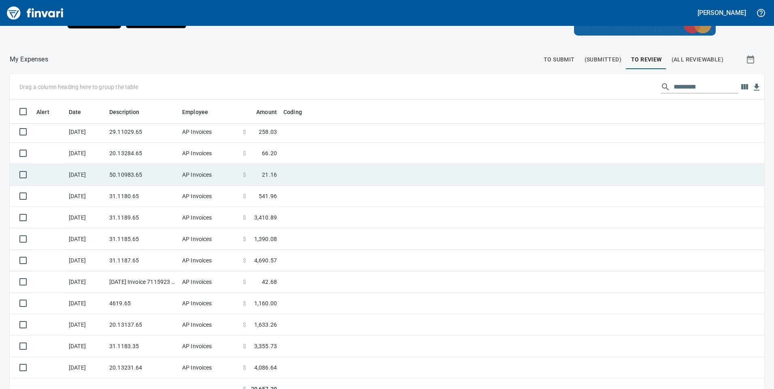
click at [121, 178] on td "50.10983.65" at bounding box center [142, 174] width 73 height 21
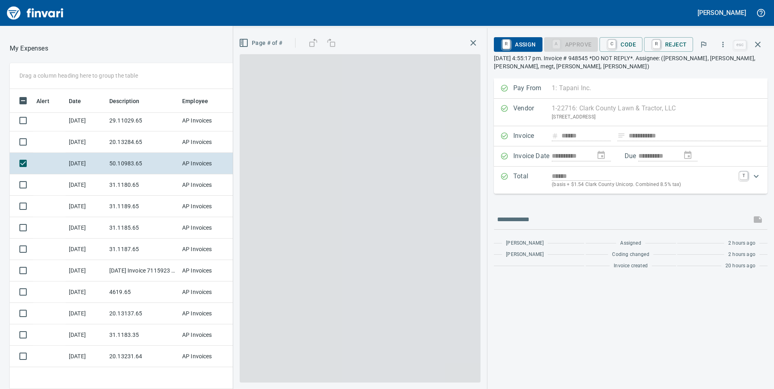
scroll to position [294, 534]
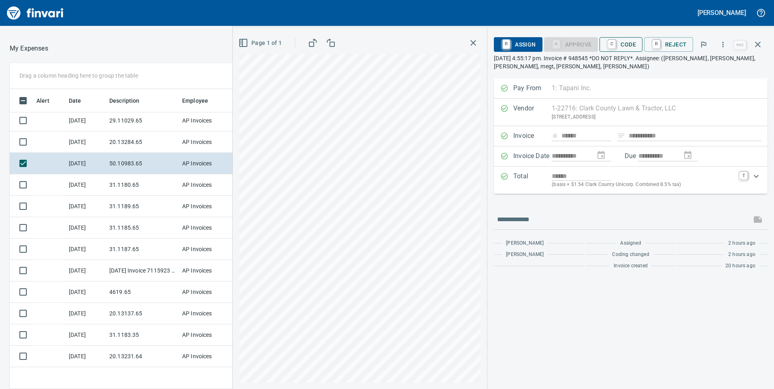
click at [625, 47] on span "C Code" at bounding box center [621, 45] width 30 height 14
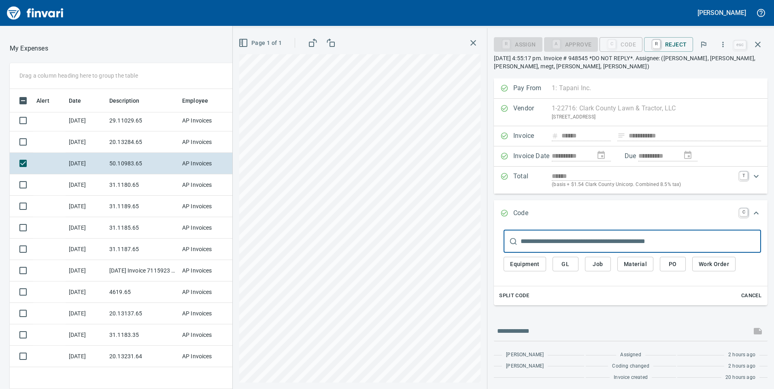
click at [568, 263] on span "GL" at bounding box center [565, 264] width 13 height 10
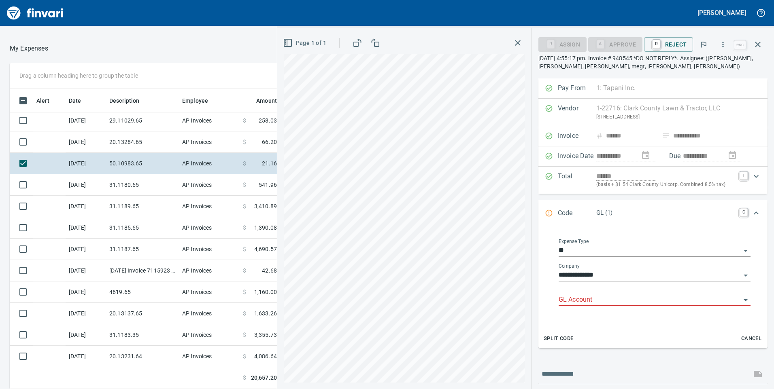
click at [568, 295] on input "GL Account" at bounding box center [650, 300] width 182 height 11
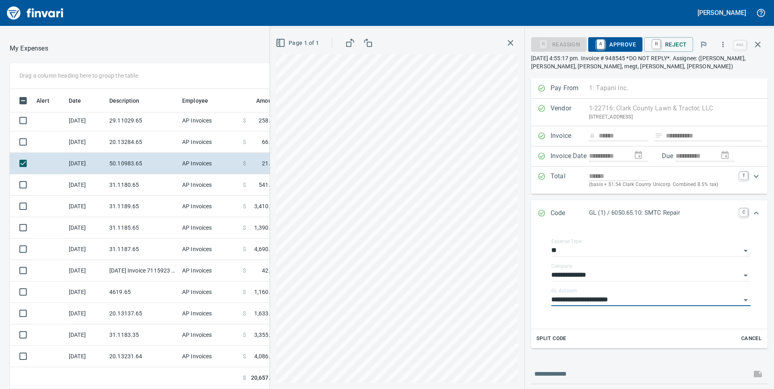
type input "**********"
click at [624, 45] on span "A Approve" at bounding box center [615, 45] width 41 height 14
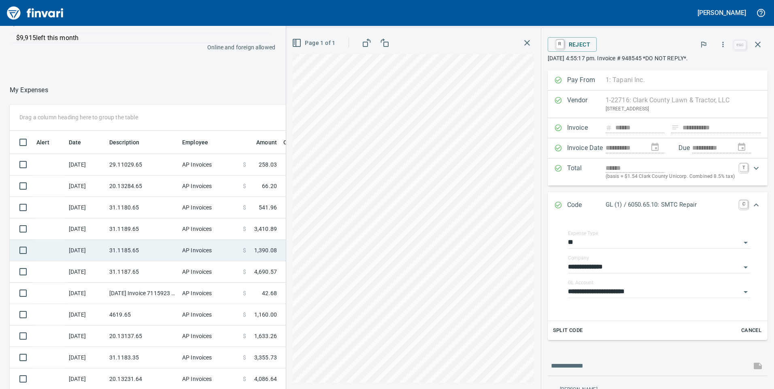
scroll to position [0, 0]
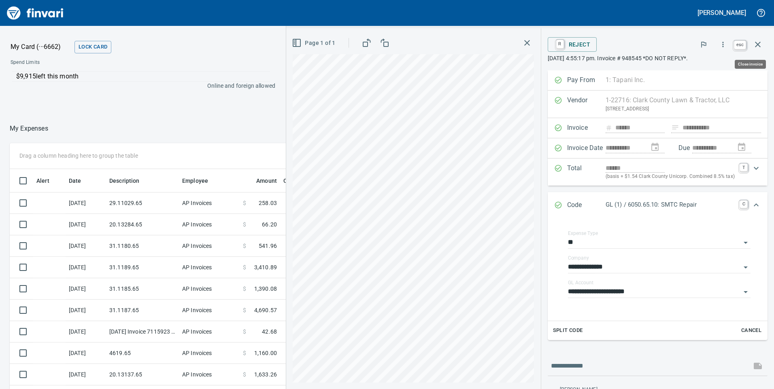
click at [761, 46] on icon "button" at bounding box center [758, 45] width 10 height 10
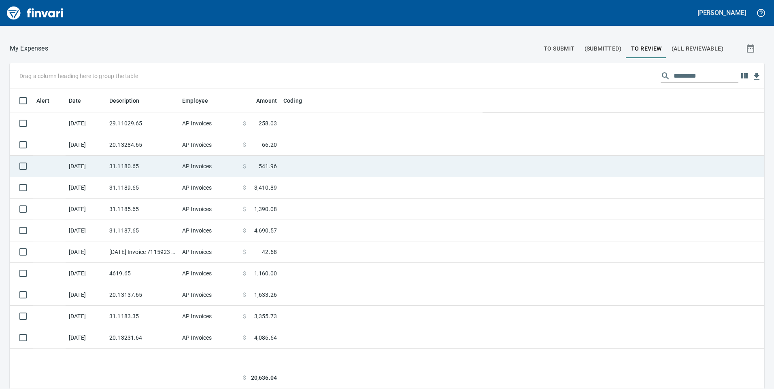
scroll to position [294, 742]
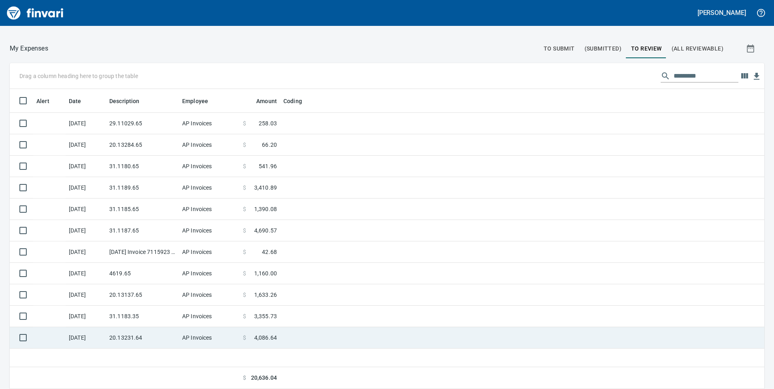
click at [141, 337] on td "20.13231.64" at bounding box center [142, 337] width 73 height 21
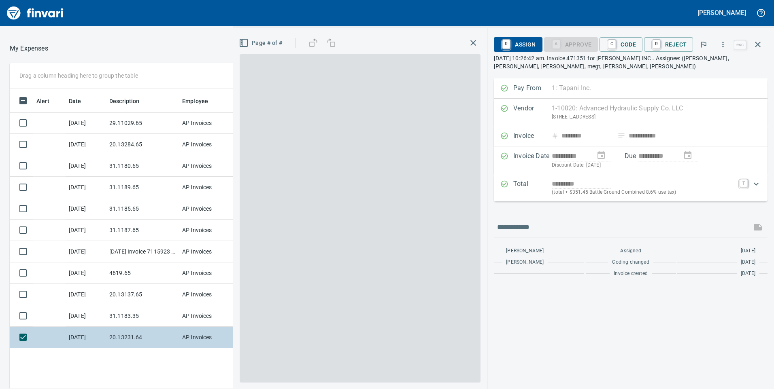
scroll to position [294, 540]
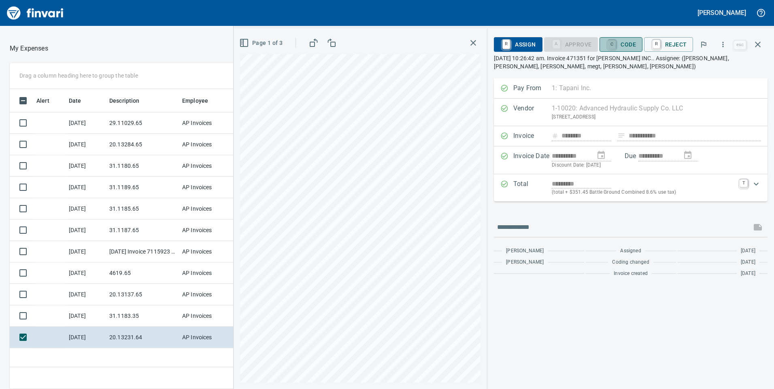
click at [612, 47] on link "C" at bounding box center [612, 44] width 8 height 9
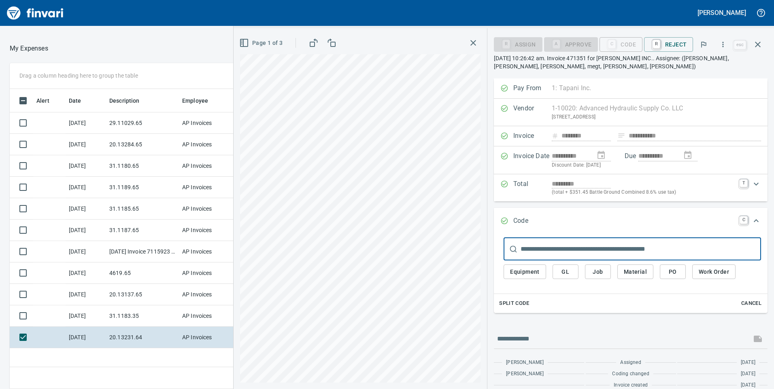
click at [576, 270] on button "GL" at bounding box center [566, 272] width 26 height 15
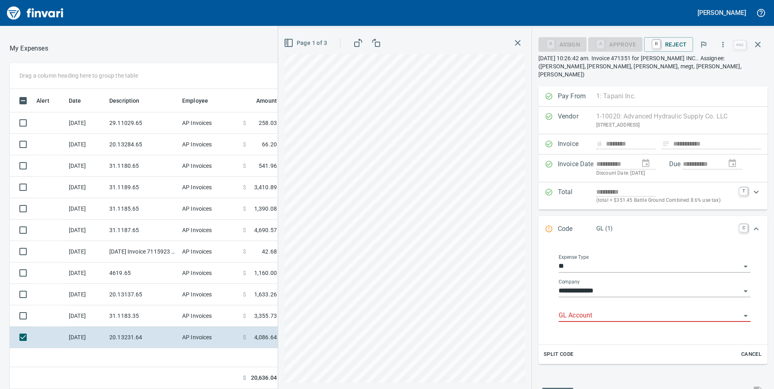
click at [579, 310] on input "GL Account" at bounding box center [650, 315] width 182 height 11
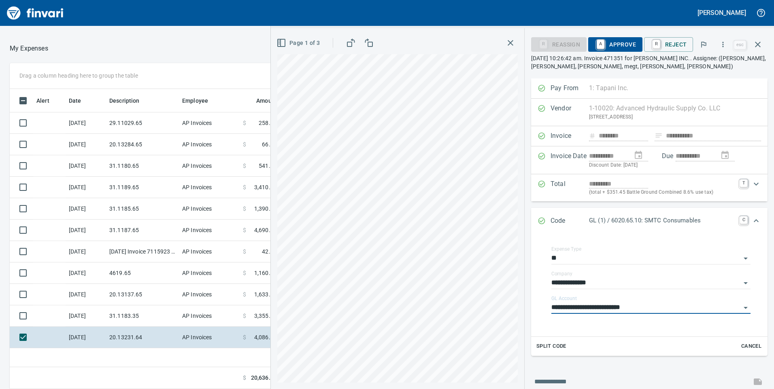
type input "**********"
click at [624, 43] on span "A Approve" at bounding box center [615, 45] width 41 height 14
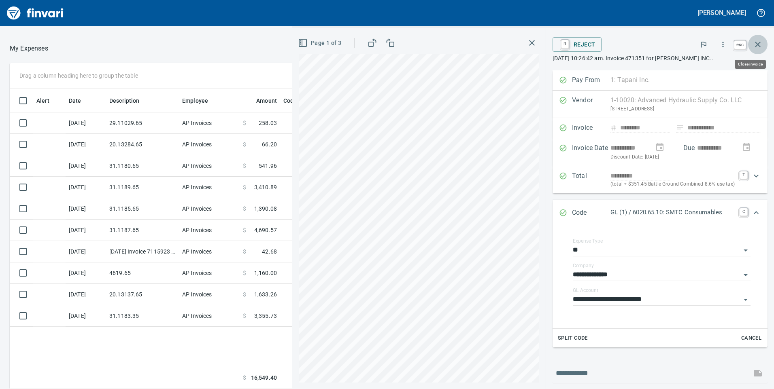
click at [764, 44] on button "button" at bounding box center [757, 44] width 19 height 19
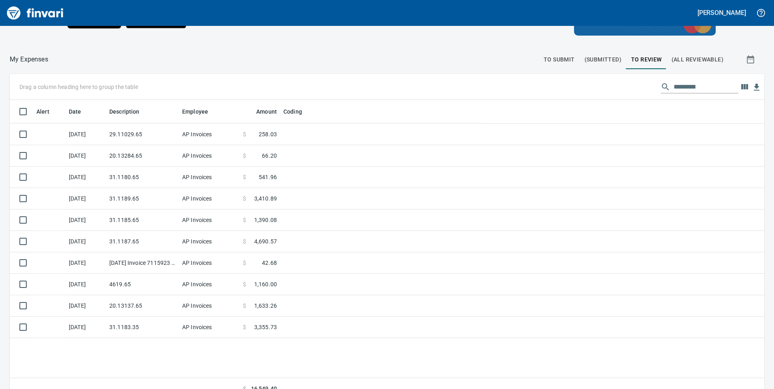
scroll to position [294, 742]
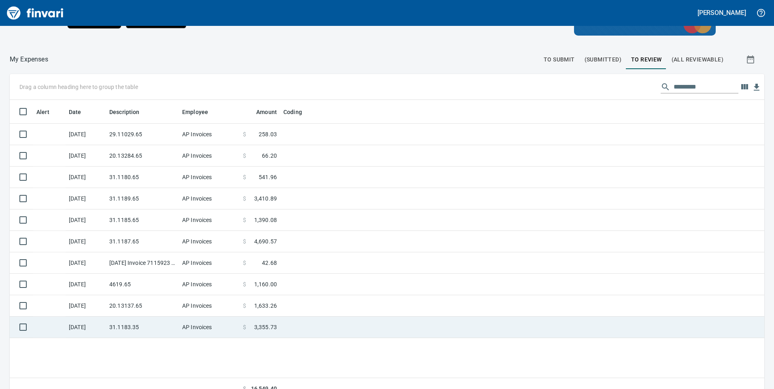
click at [164, 325] on td "31.1183.35" at bounding box center [142, 327] width 73 height 21
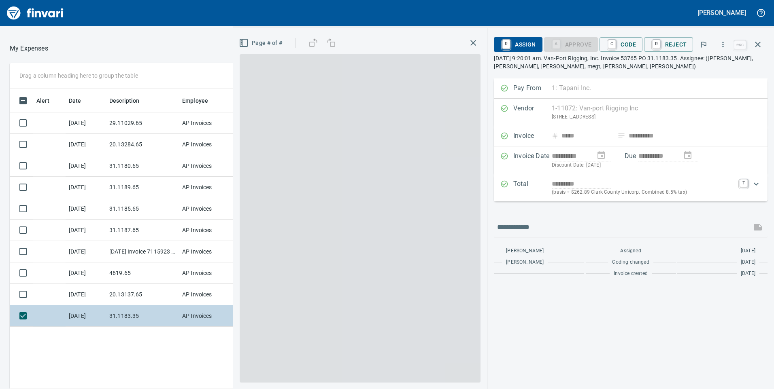
scroll to position [294, 540]
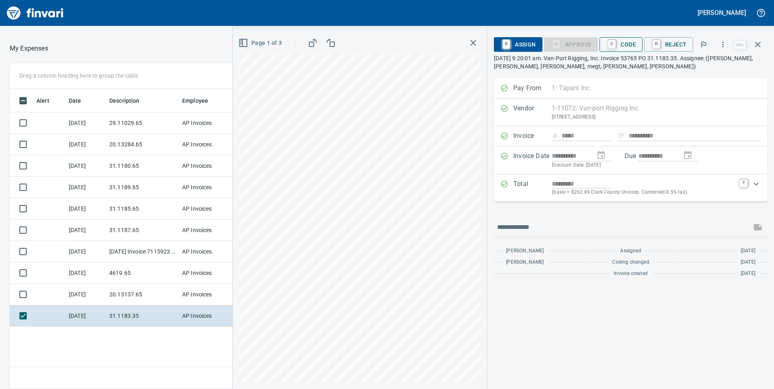
click at [615, 38] on span "C Code" at bounding box center [621, 45] width 30 height 14
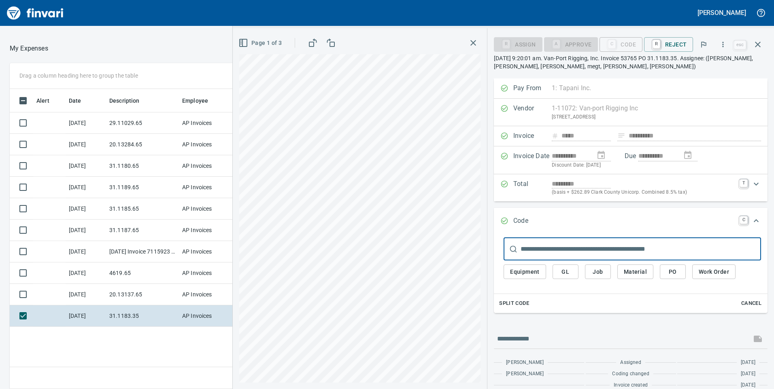
click at [559, 266] on button "GL" at bounding box center [566, 272] width 26 height 15
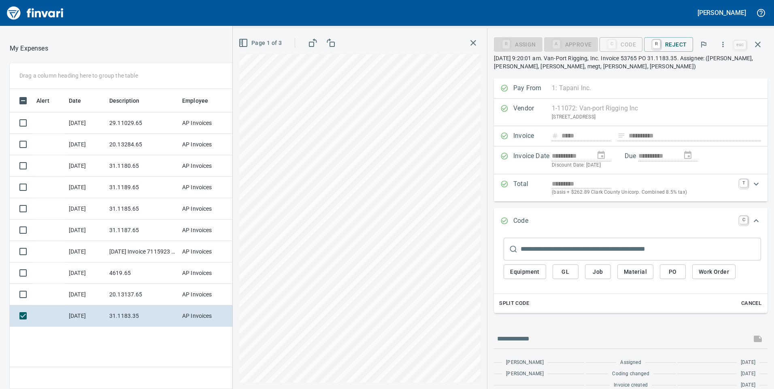
click at [564, 275] on span "GL" at bounding box center [565, 272] width 13 height 10
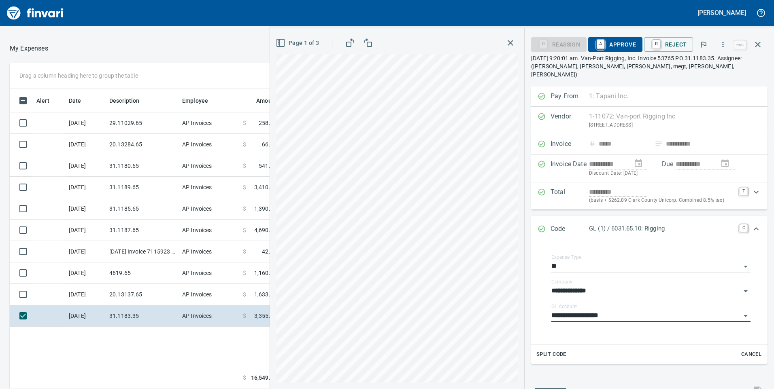
type input "**********"
click at [626, 36] on div "R Reassign A Approve R Reject" at bounding box center [631, 45] width 201 height 18
click at [619, 51] on button "A Approve" at bounding box center [615, 44] width 54 height 15
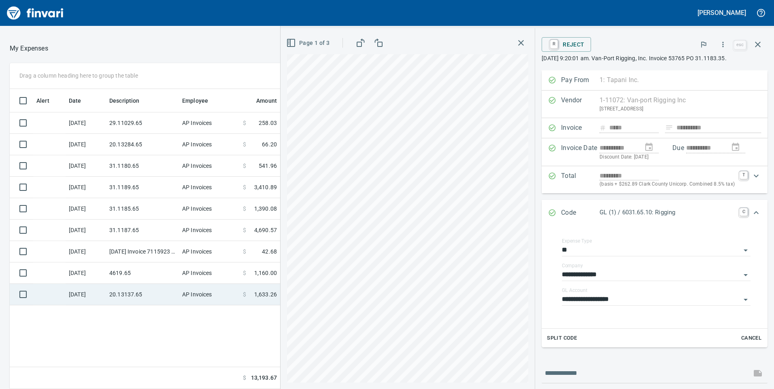
click at [190, 289] on td "AP Invoices" at bounding box center [209, 294] width 61 height 21
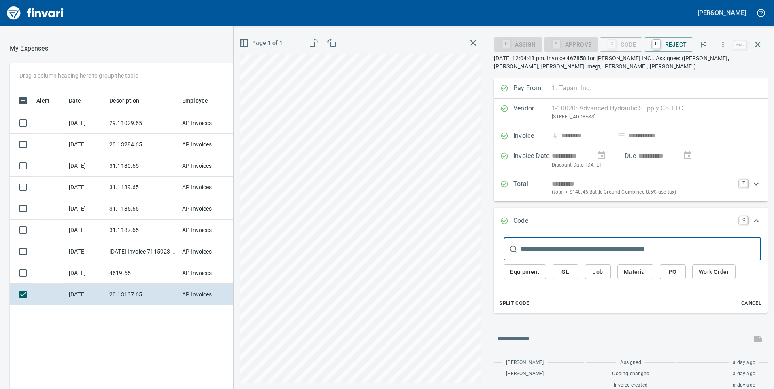
click at [562, 279] on button "GL" at bounding box center [566, 272] width 26 height 15
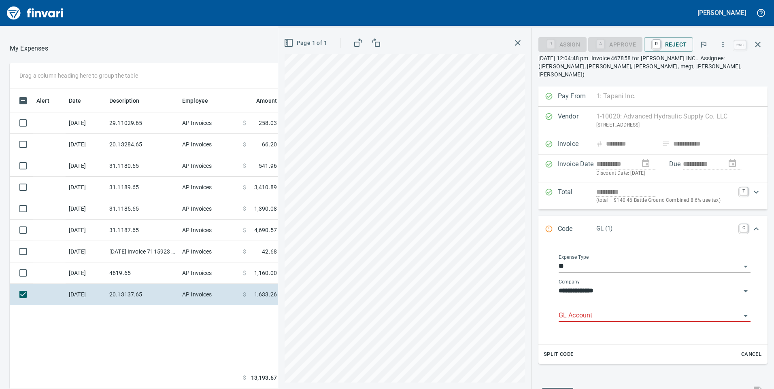
click at [611, 312] on input "GL Account" at bounding box center [650, 315] width 182 height 11
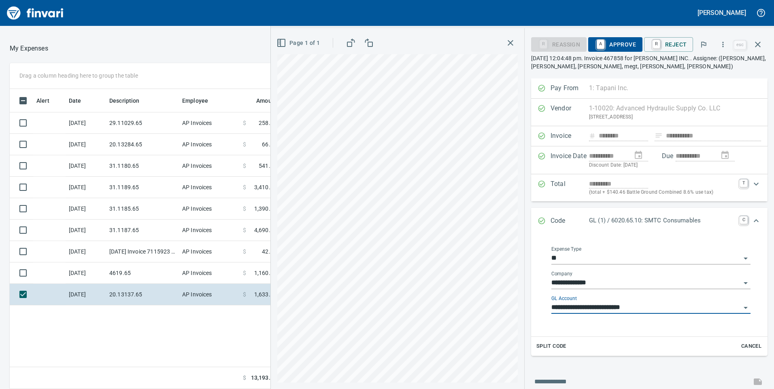
scroll to position [294, 540]
type input "**********"
click at [619, 41] on span "A Approve" at bounding box center [615, 45] width 41 height 14
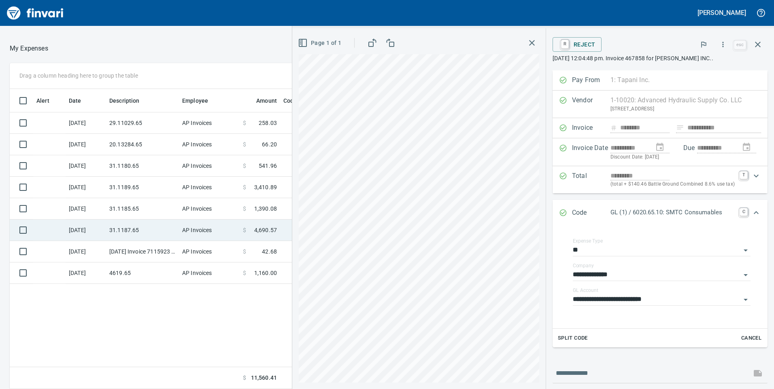
click at [126, 228] on td "31.1187.65" at bounding box center [142, 230] width 73 height 21
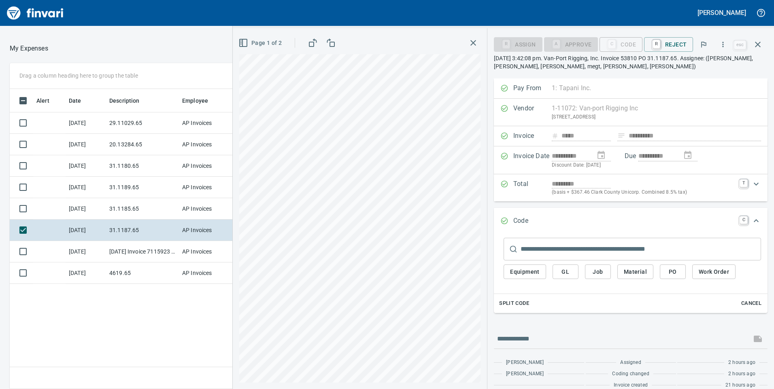
click at [573, 271] on button "GL" at bounding box center [566, 272] width 26 height 15
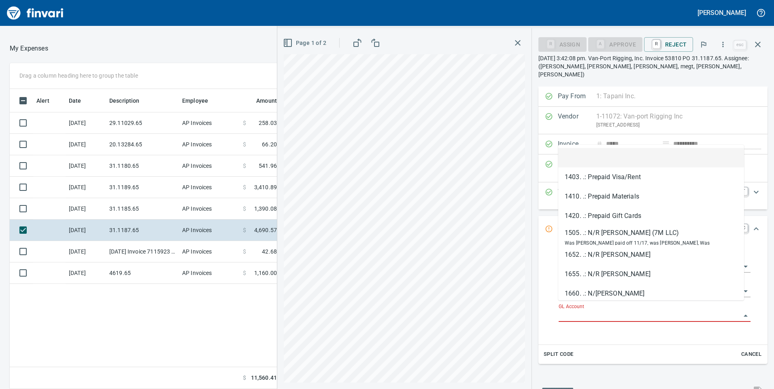
click at [569, 310] on input "GL Account" at bounding box center [650, 315] width 182 height 11
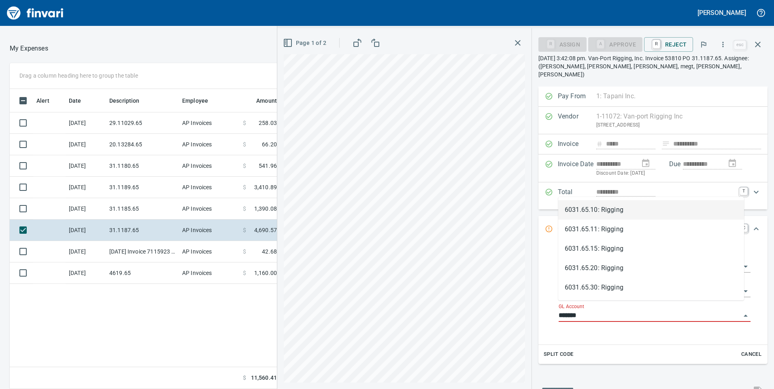
scroll to position [294, 540]
click at [600, 249] on li "6031.65.15: Rigging" at bounding box center [651, 248] width 186 height 19
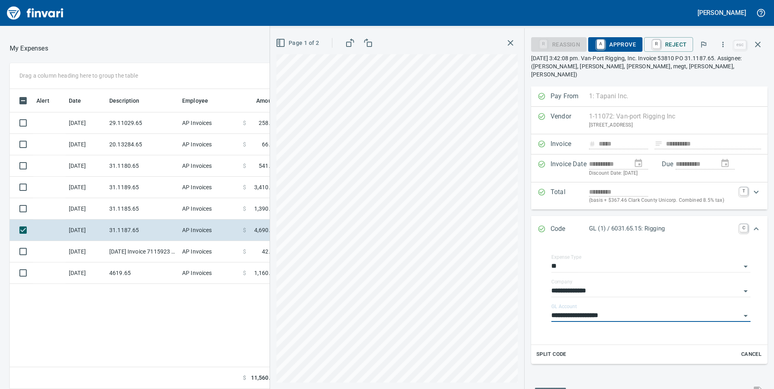
type input "**********"
click at [617, 44] on span "A Approve" at bounding box center [615, 45] width 41 height 14
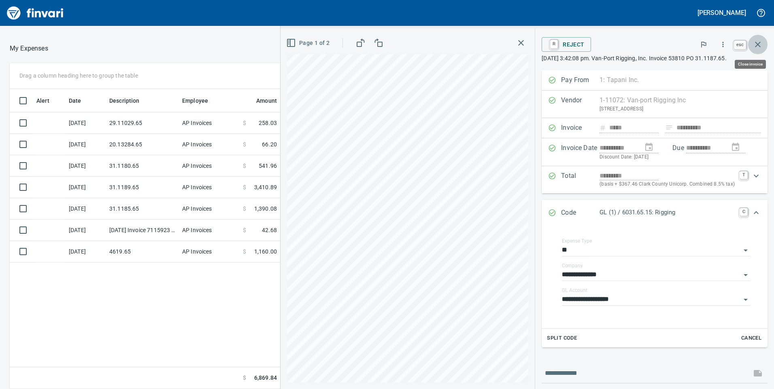
click at [754, 45] on icon "button" at bounding box center [758, 45] width 10 height 10
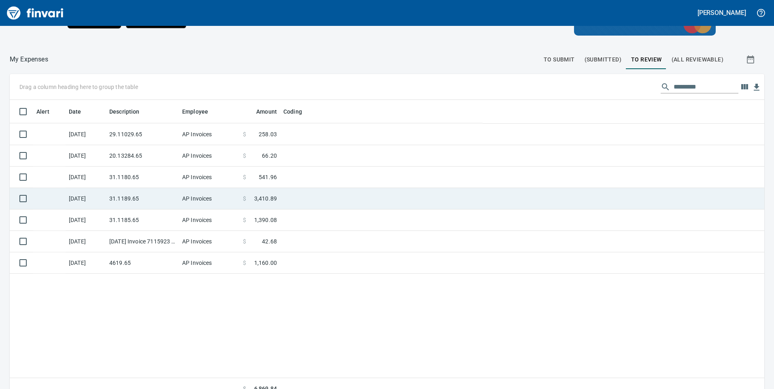
scroll to position [294, 742]
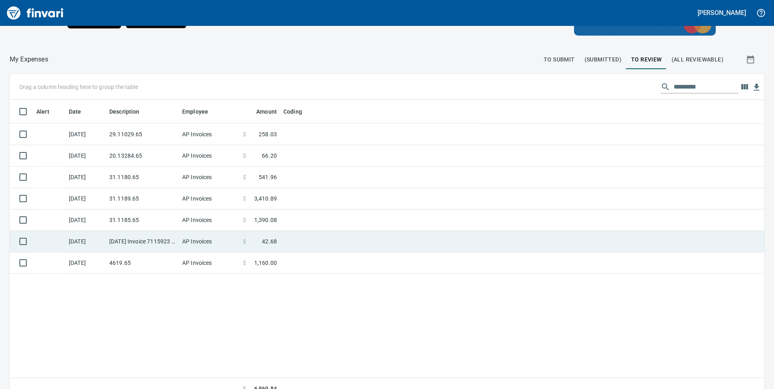
click at [222, 241] on td "AP Invoices" at bounding box center [209, 241] width 61 height 21
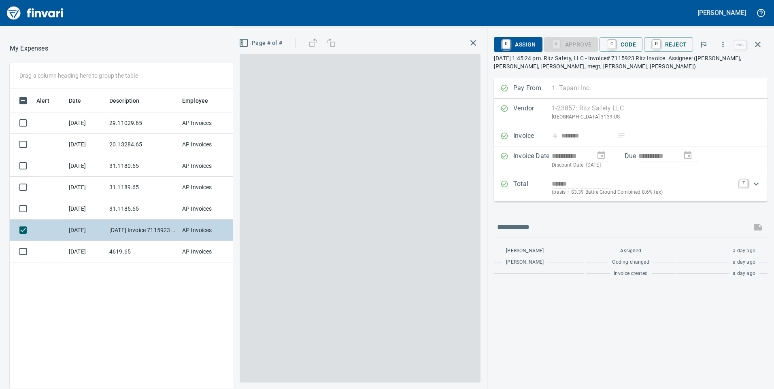
scroll to position [294, 540]
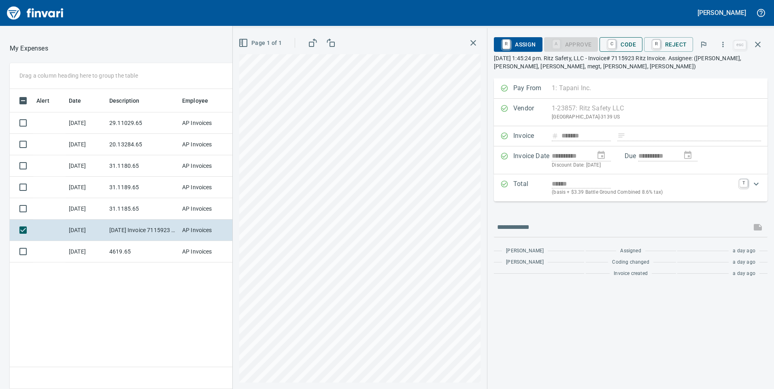
click at [626, 47] on span "C Code" at bounding box center [621, 45] width 30 height 14
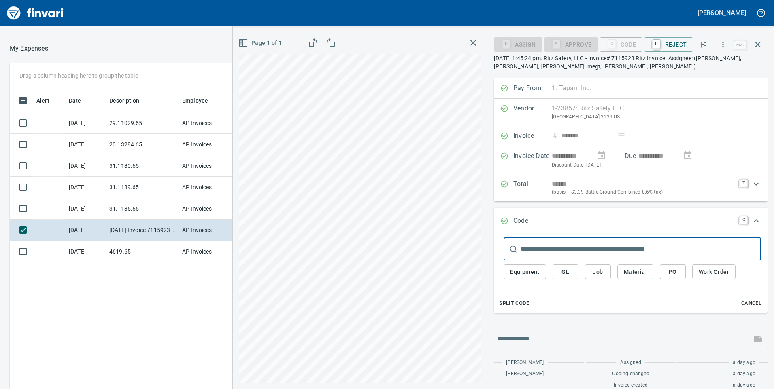
click at [569, 269] on span "GL" at bounding box center [565, 272] width 13 height 10
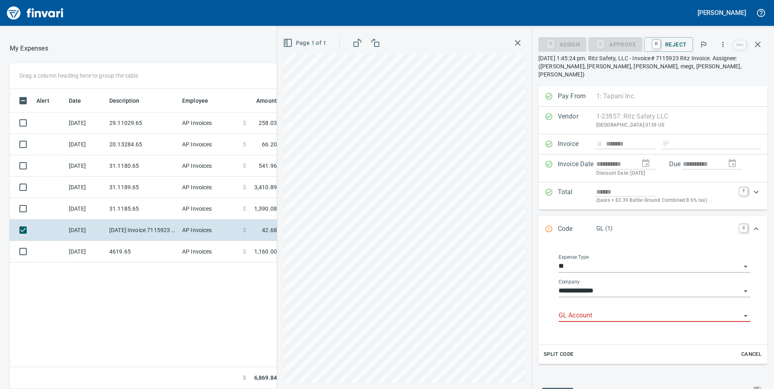
click at [595, 310] on input "GL Account" at bounding box center [650, 315] width 182 height 11
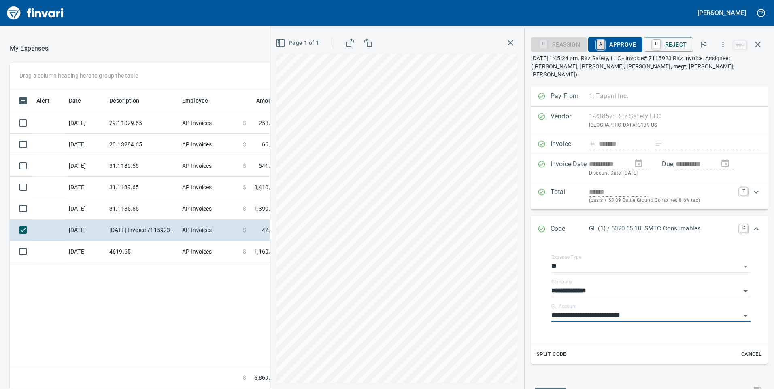
type input "**********"
click at [602, 40] on link "A" at bounding box center [601, 44] width 8 height 9
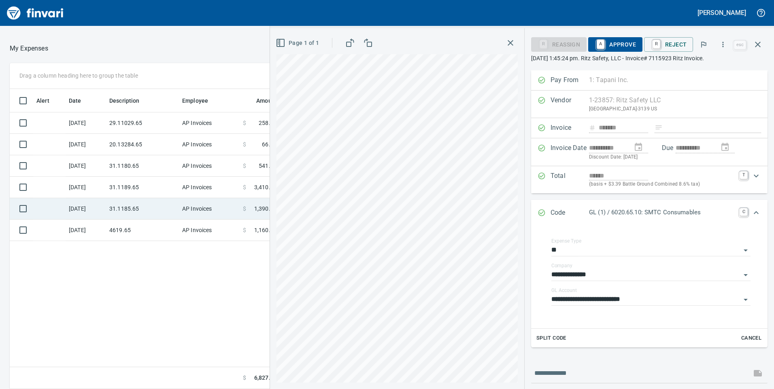
click at [180, 209] on td "AP Invoices" at bounding box center [209, 208] width 61 height 21
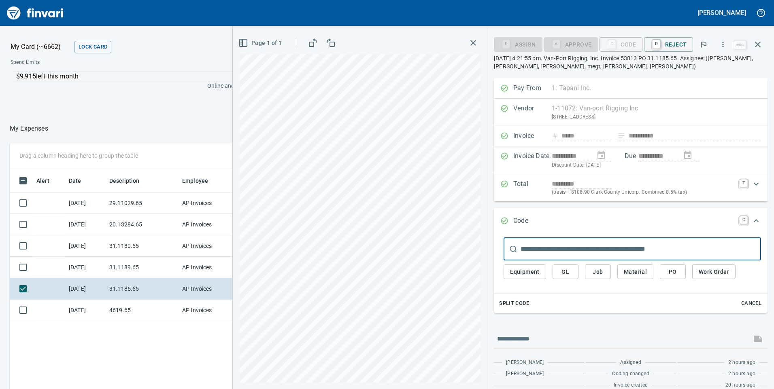
scroll to position [294, 540]
click at [563, 272] on span "GL" at bounding box center [565, 272] width 13 height 10
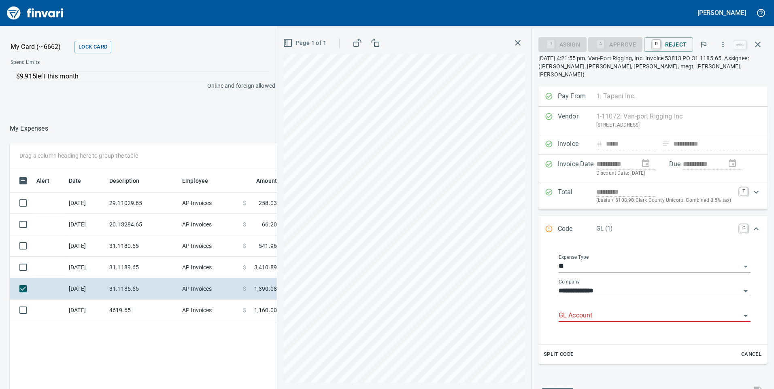
click at [589, 310] on input "GL Account" at bounding box center [650, 315] width 182 height 11
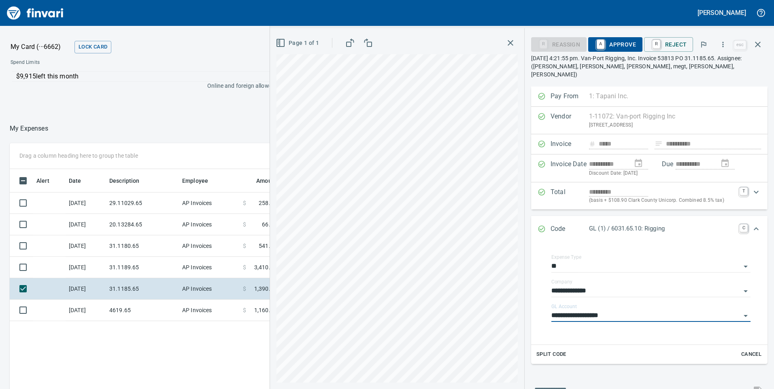
type input "**********"
click at [609, 45] on span "A Approve" at bounding box center [615, 45] width 41 height 14
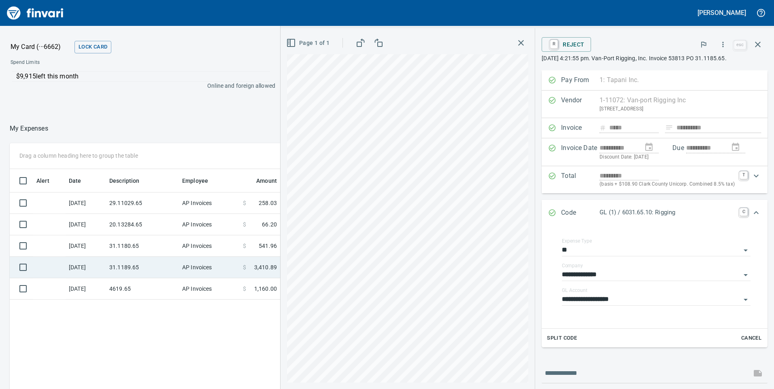
click at [145, 266] on td "31.1189.65" at bounding box center [142, 267] width 73 height 21
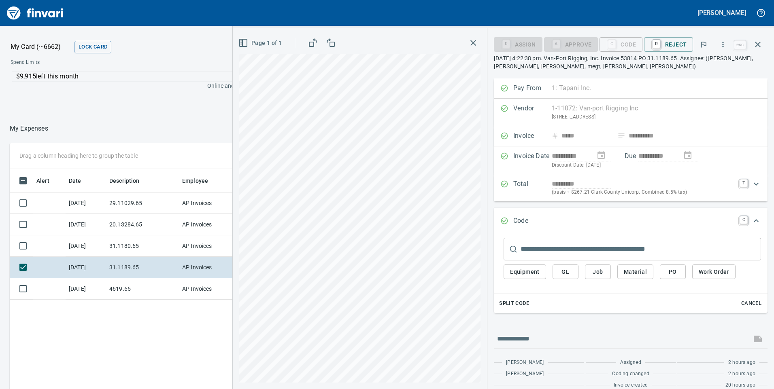
click at [568, 274] on span "GL" at bounding box center [565, 272] width 13 height 10
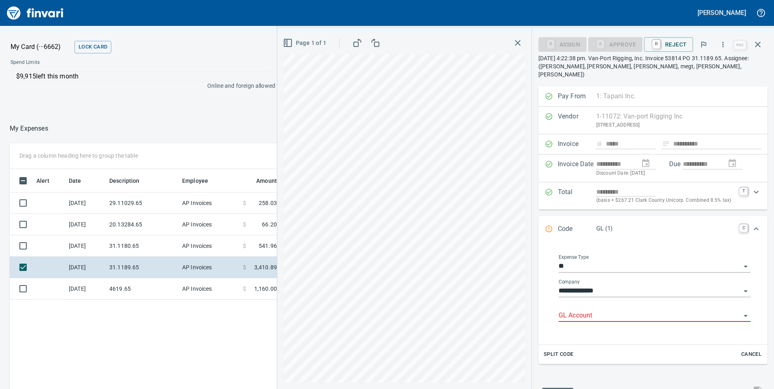
click at [566, 310] on input "GL Account" at bounding box center [650, 315] width 182 height 11
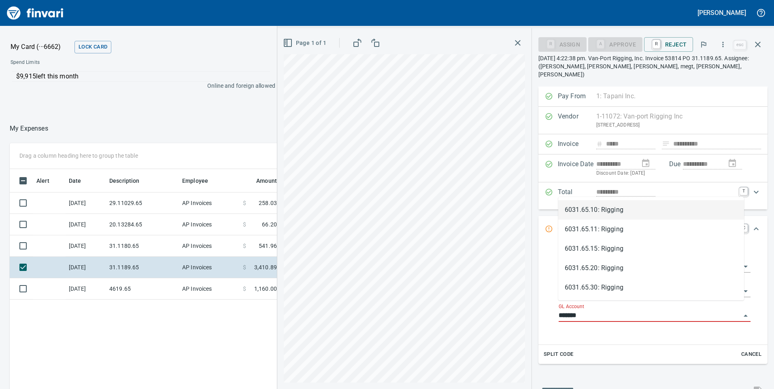
scroll to position [294, 540]
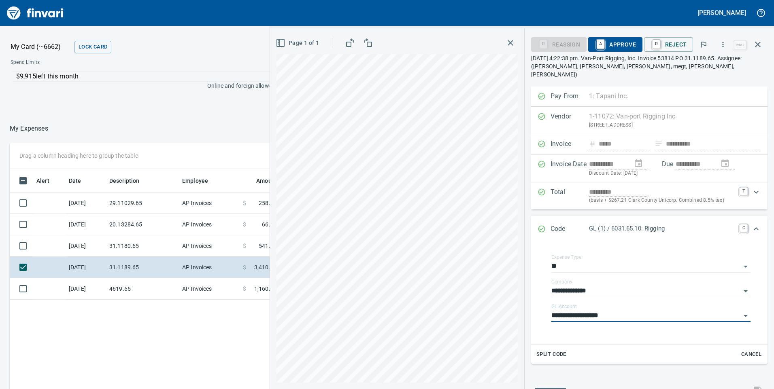
type input "**********"
click at [625, 46] on span "A Approve" at bounding box center [615, 45] width 41 height 14
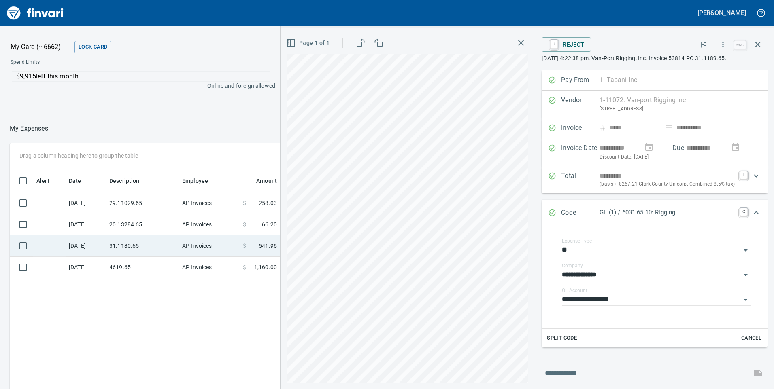
click at [124, 248] on td "31.1180.65" at bounding box center [142, 246] width 73 height 21
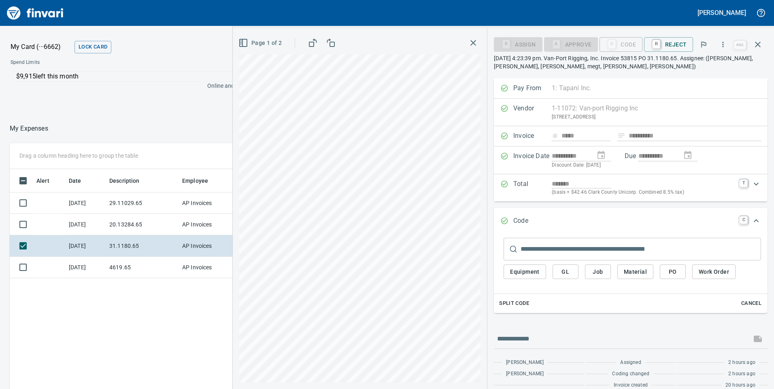
click at [571, 276] on span "GL" at bounding box center [565, 272] width 13 height 10
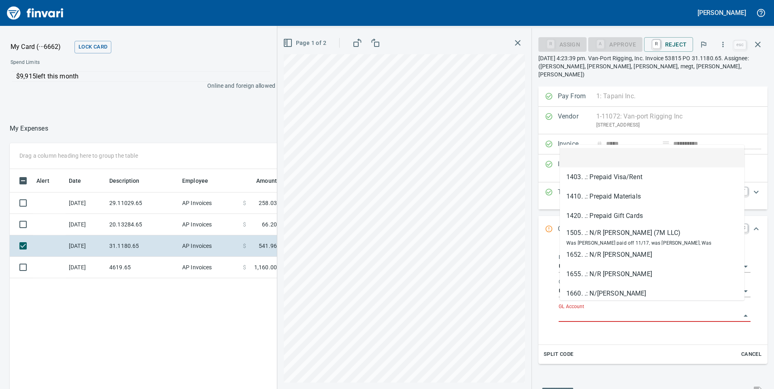
click at [574, 302] on body "**********" at bounding box center [387, 194] width 774 height 389
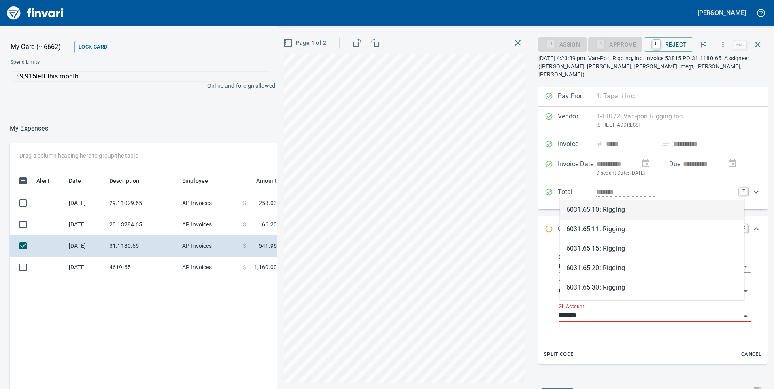
scroll to position [294, 540]
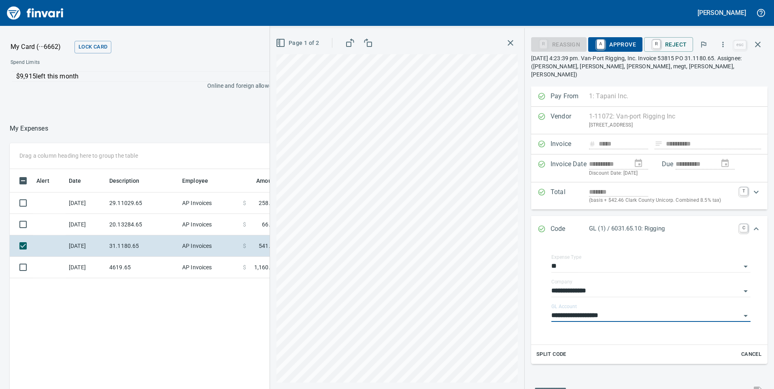
type input "**********"
drag, startPoint x: 618, startPoint y: 40, endPoint x: 594, endPoint y: 65, distance: 33.8
click at [618, 40] on span "A Approve" at bounding box center [615, 45] width 41 height 14
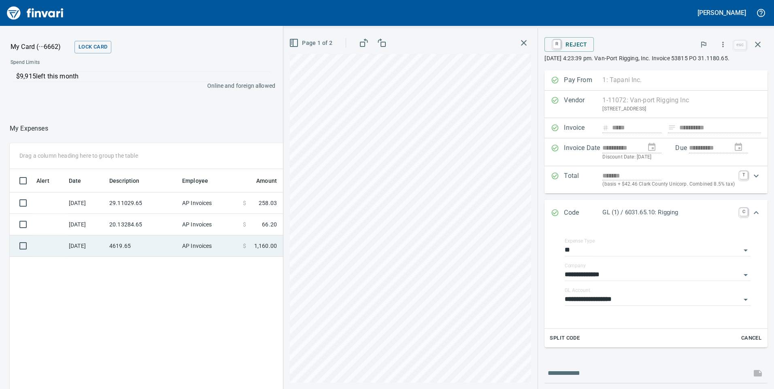
drag, startPoint x: 130, startPoint y: 223, endPoint x: 155, endPoint y: 239, distance: 29.3
click at [131, 223] on td "20.13284.65" at bounding box center [142, 224] width 73 height 21
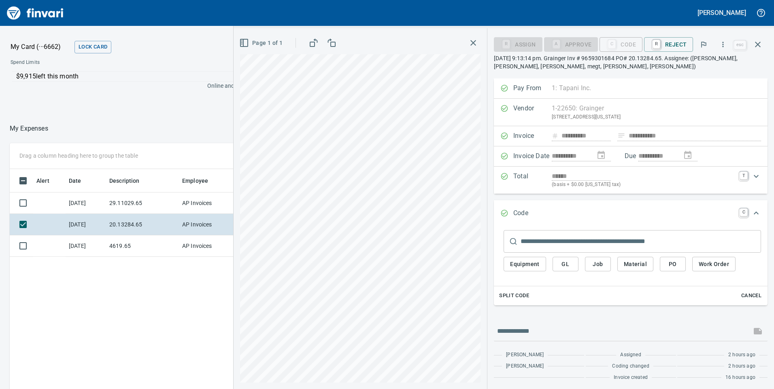
click at [562, 262] on span "GL" at bounding box center [565, 264] width 13 height 10
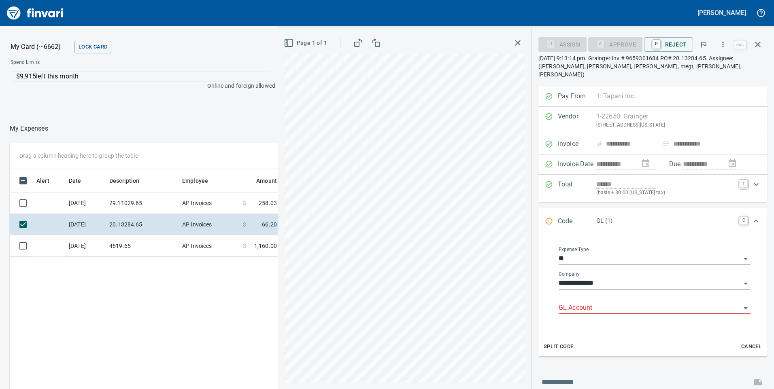
click at [574, 303] on input "GL Account" at bounding box center [650, 308] width 182 height 11
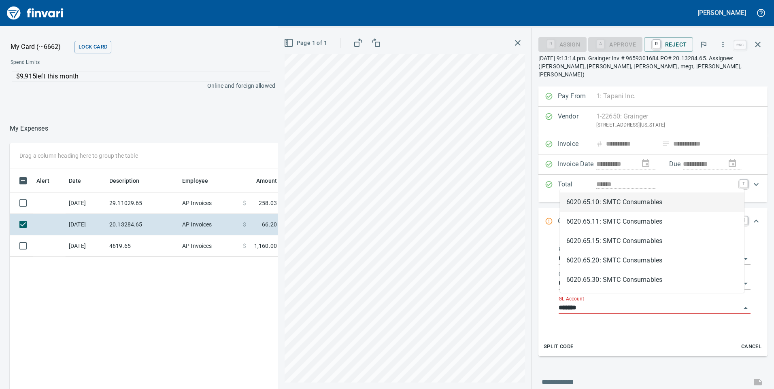
scroll to position [294, 540]
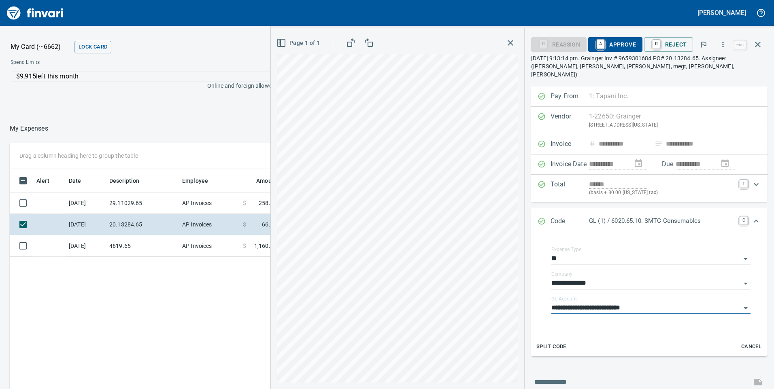
type input "**********"
click at [616, 40] on span "A Approve" at bounding box center [615, 45] width 41 height 14
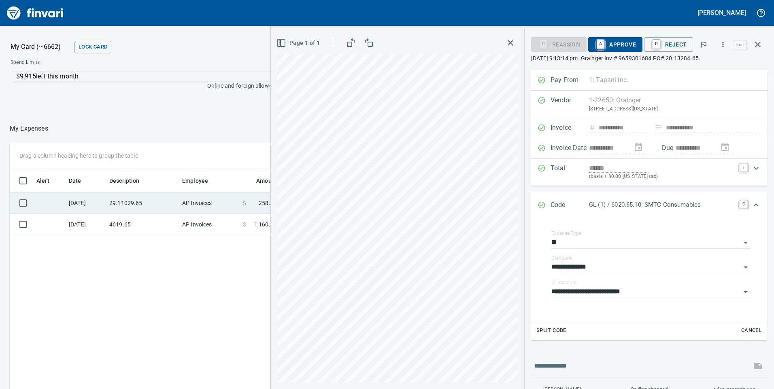
click at [168, 201] on td "29.11029.65" at bounding box center [142, 203] width 73 height 21
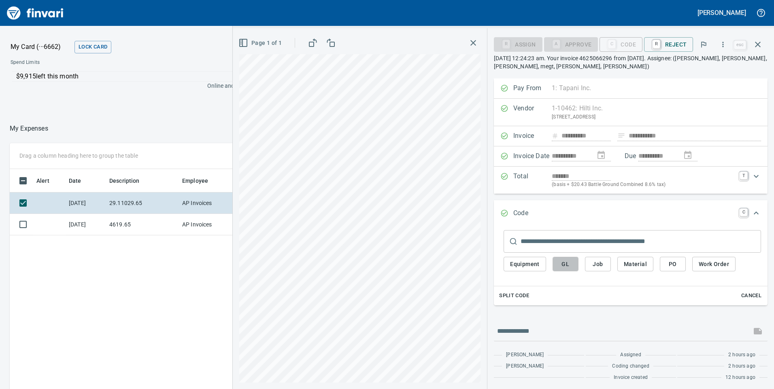
click at [564, 266] on span "GL" at bounding box center [565, 264] width 13 height 10
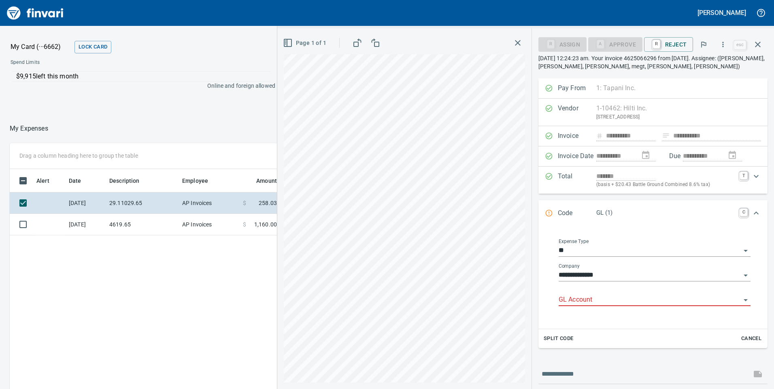
click at [575, 300] on input "GL Account" at bounding box center [650, 300] width 182 height 11
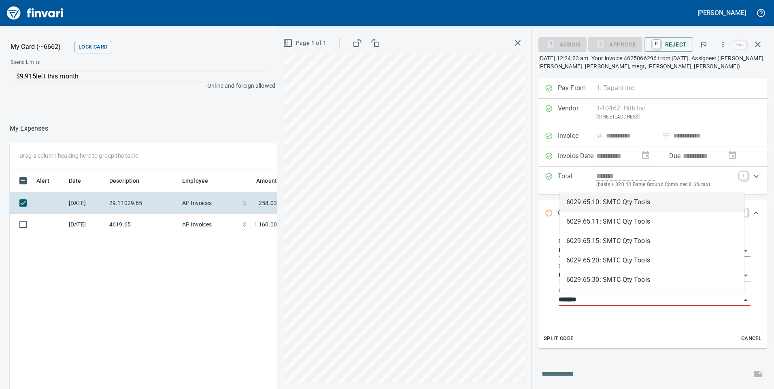
scroll to position [294, 540]
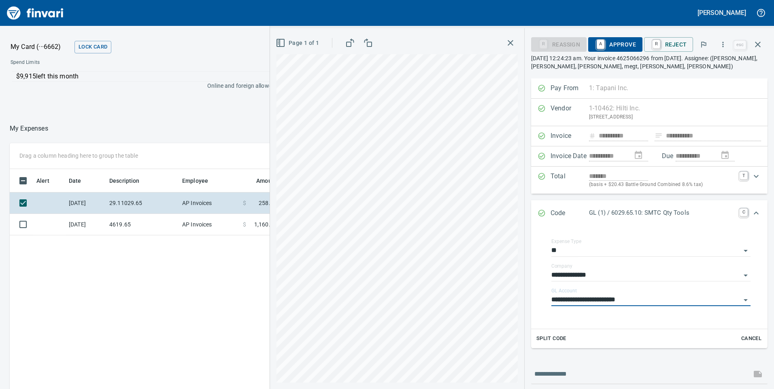
type input "**********"
click at [610, 43] on span "A Approve" at bounding box center [615, 45] width 41 height 14
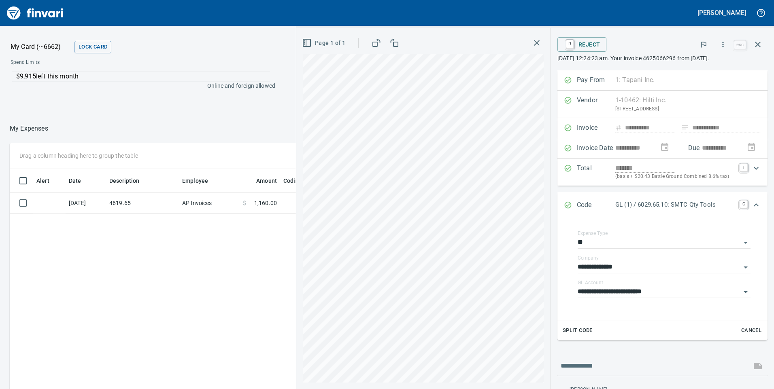
click at [760, 45] on icon "button" at bounding box center [758, 45] width 10 height 10
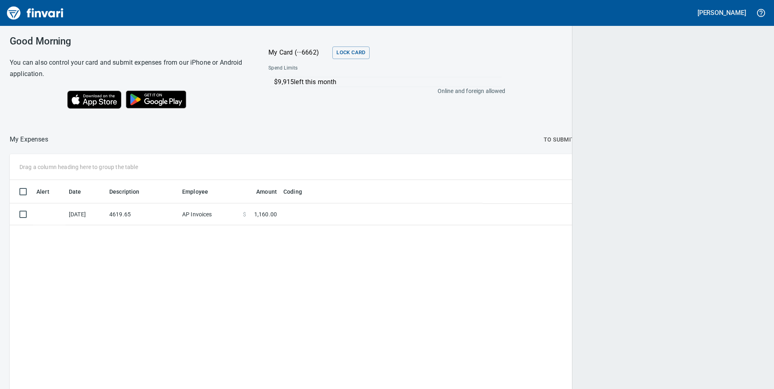
scroll to position [294, 741]
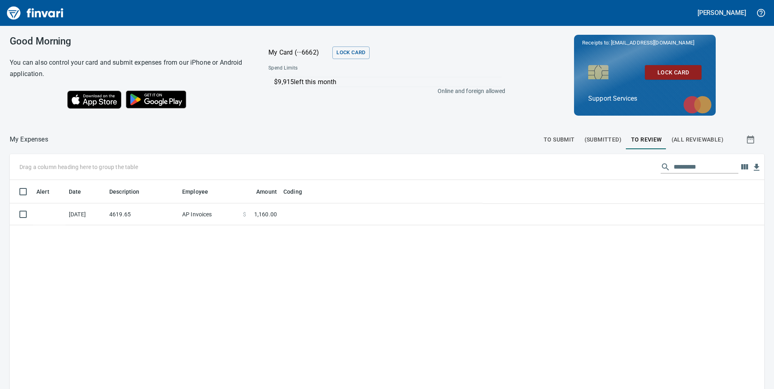
click at [567, 140] on span "To Submit" at bounding box center [559, 140] width 31 height 10
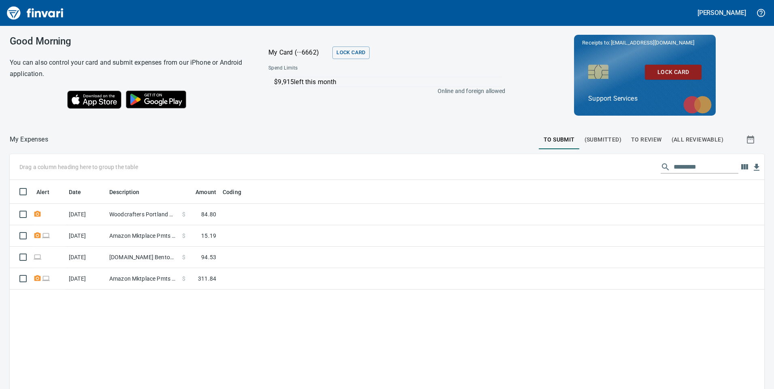
scroll to position [294, 742]
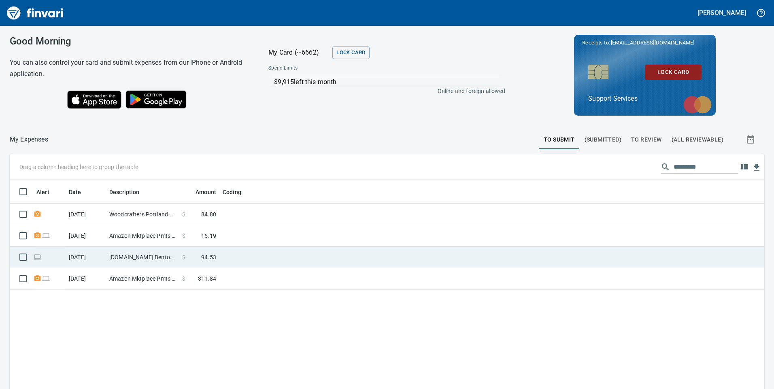
click at [123, 261] on td "[DOMAIN_NAME] Bentonville [GEOGRAPHIC_DATA]" at bounding box center [142, 257] width 73 height 21
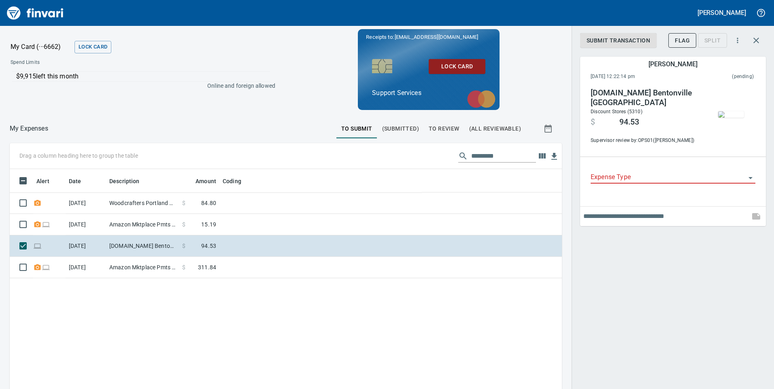
click at [659, 177] on input "Expense Type" at bounding box center [668, 177] width 155 height 11
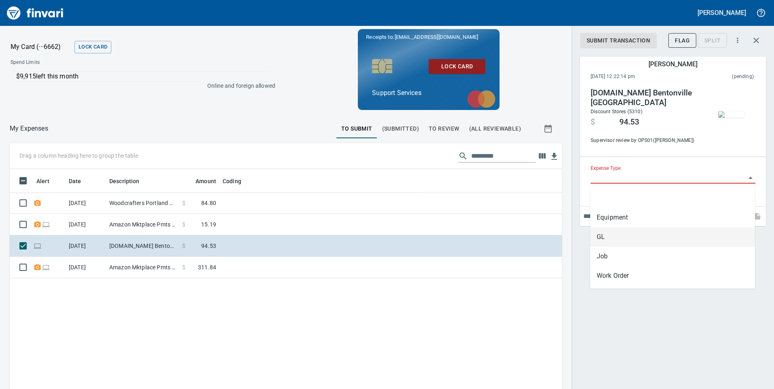
click at [608, 243] on li "GL" at bounding box center [672, 237] width 165 height 19
type input "**"
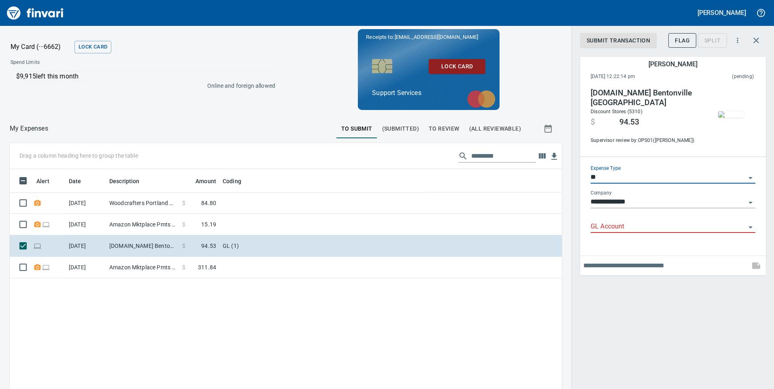
click at [615, 235] on div "GL Account" at bounding box center [673, 227] width 165 height 25
click at [615, 230] on input "GL Account" at bounding box center [668, 226] width 155 height 11
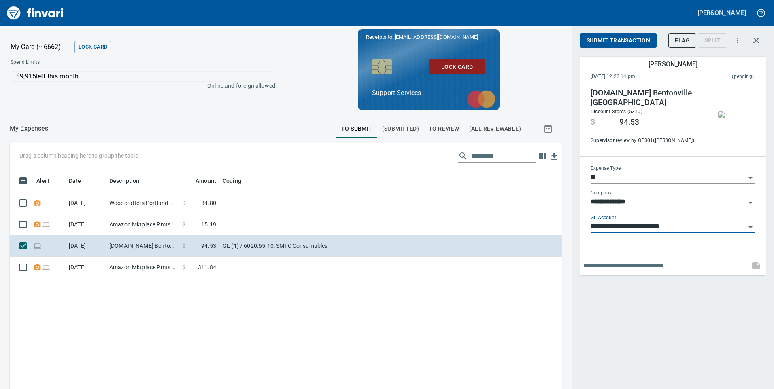
type input "**********"
click at [590, 263] on input "text" at bounding box center [664, 265] width 163 height 13
type input "**********"
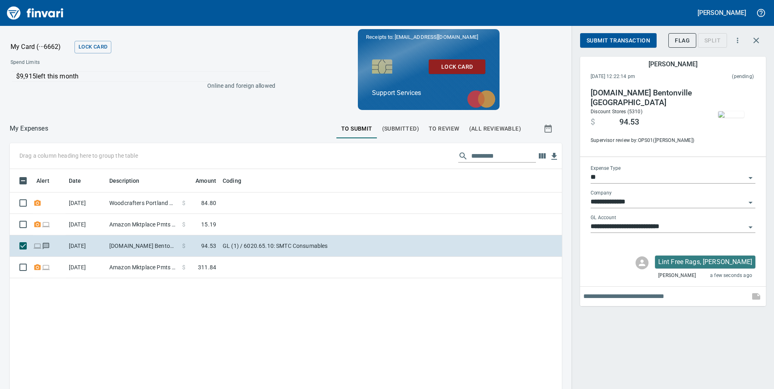
click at [610, 43] on span "Submit Transaction" at bounding box center [619, 41] width 64 height 10
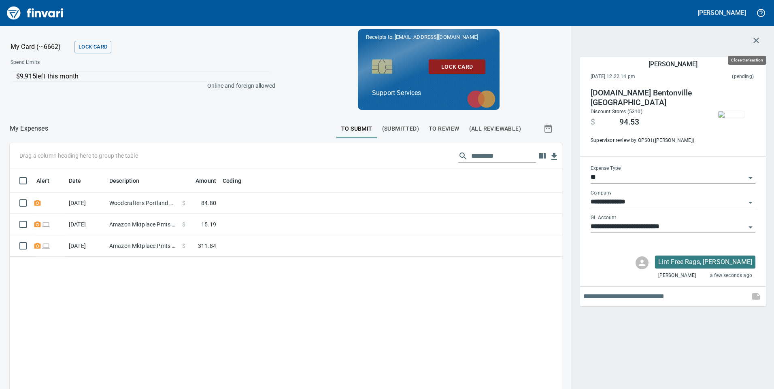
click at [754, 39] on icon "button" at bounding box center [756, 41] width 6 height 6
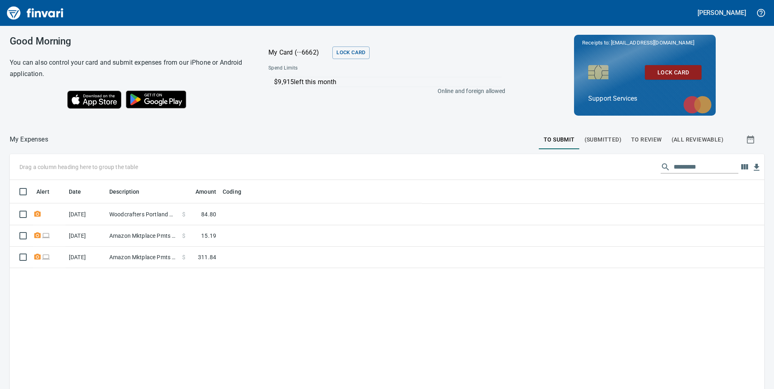
scroll to position [294, 741]
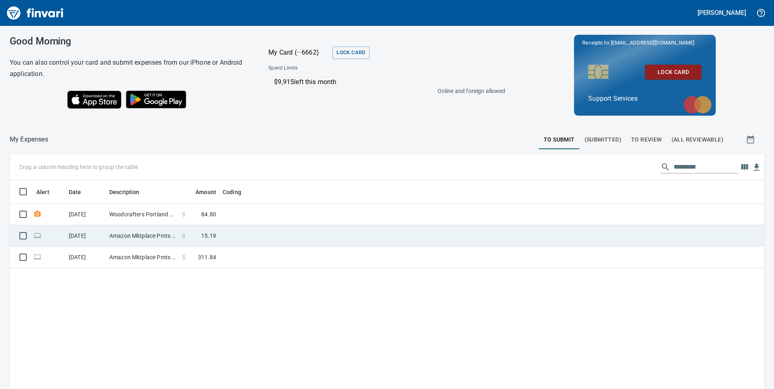
click at [176, 258] on td "Amazon Mktplace Pmts [DOMAIN_NAME][URL] WA" at bounding box center [142, 257] width 73 height 21
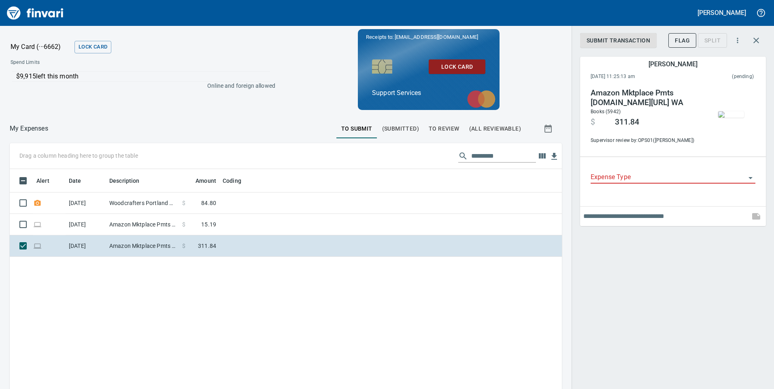
click at [632, 175] on input "Expense Type" at bounding box center [668, 177] width 155 height 11
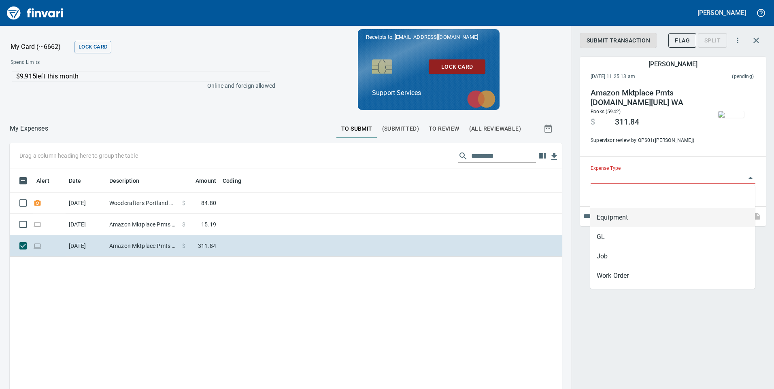
click at [600, 238] on li "GL" at bounding box center [672, 237] width 165 height 19
type input "**"
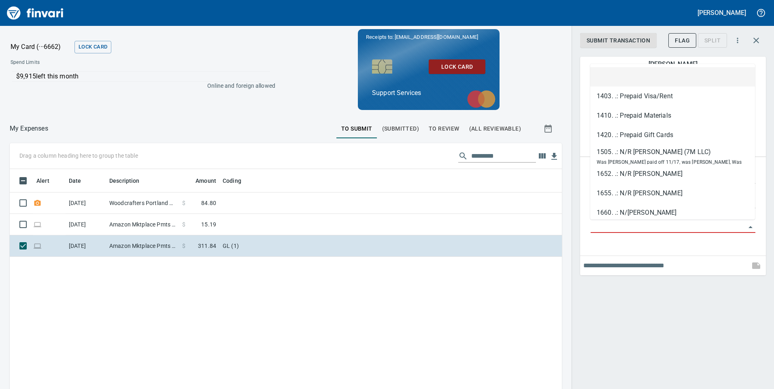
click at [606, 229] on input "GL Account" at bounding box center [668, 226] width 155 height 11
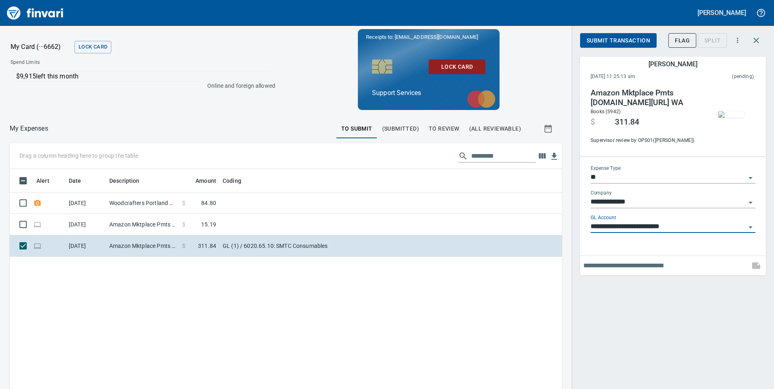
type input "**********"
click at [621, 268] on input "text" at bounding box center [664, 265] width 163 height 13
type input "********"
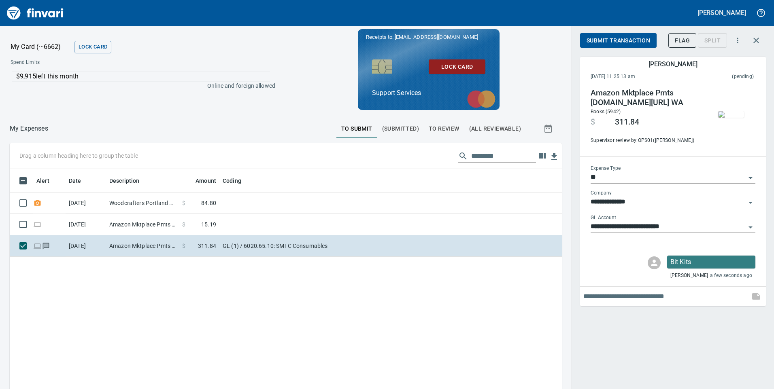
click at [619, 43] on span "Submit Transaction" at bounding box center [619, 41] width 64 height 10
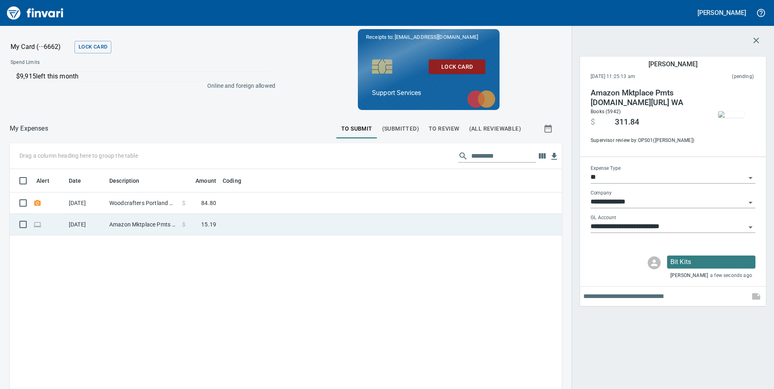
click at [135, 228] on td "Amazon Mktplace Pmts [DOMAIN_NAME][URL] WA" at bounding box center [142, 224] width 73 height 21
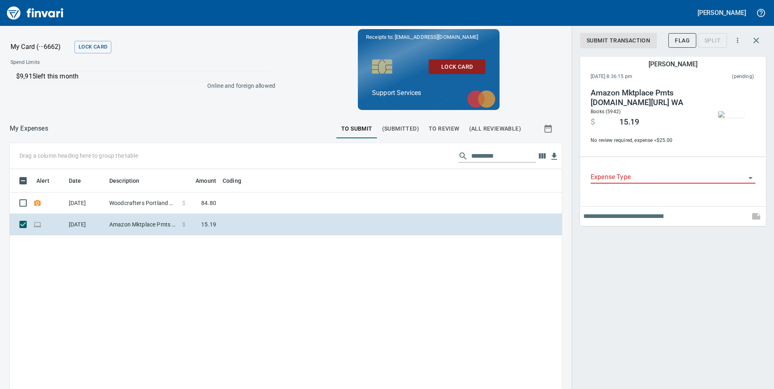
click at [619, 187] on div "Expense Type" at bounding box center [673, 178] width 165 height 25
click at [616, 183] on div at bounding box center [673, 178] width 165 height 12
click at [614, 174] on input "Expense Type" at bounding box center [668, 177] width 155 height 11
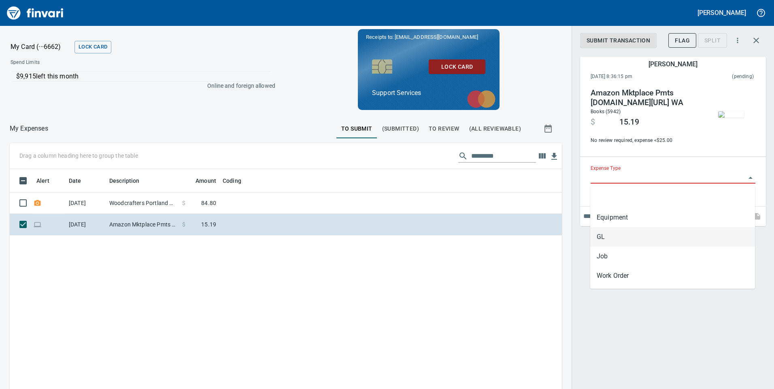
click at [607, 234] on li "GL" at bounding box center [672, 237] width 165 height 19
type input "**"
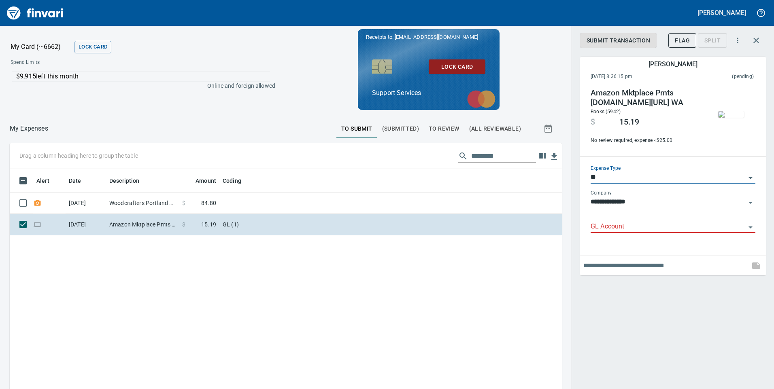
click at [606, 232] on input "GL Account" at bounding box center [668, 226] width 155 height 11
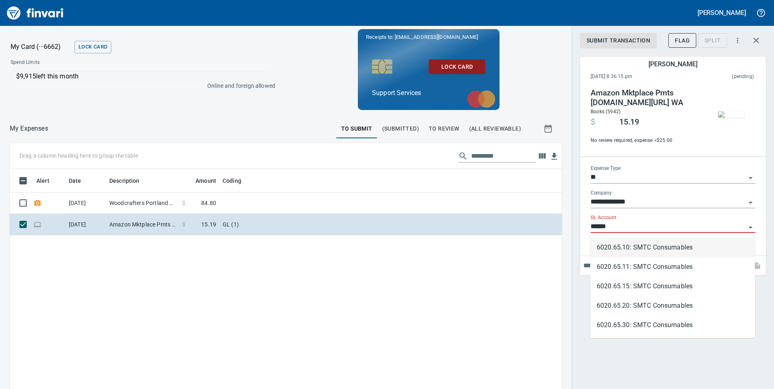
scroll to position [294, 540]
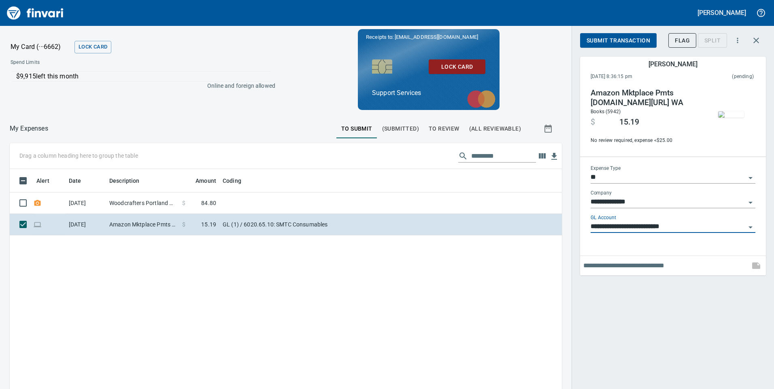
type input "**********"
click at [589, 270] on input "text" at bounding box center [664, 265] width 163 height 13
type input "**********"
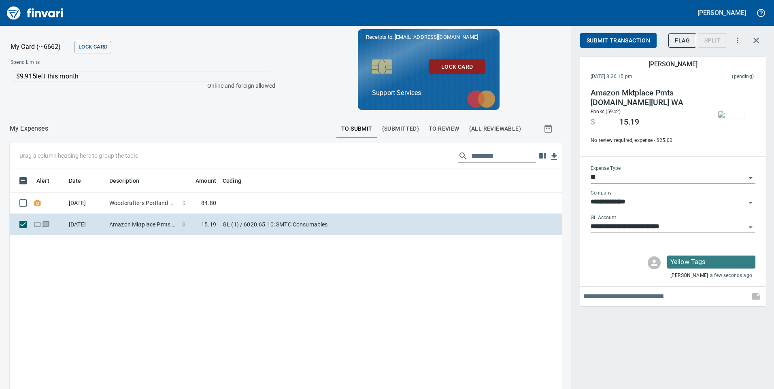
click at [630, 43] on span "Submit Transaction" at bounding box center [619, 41] width 64 height 10
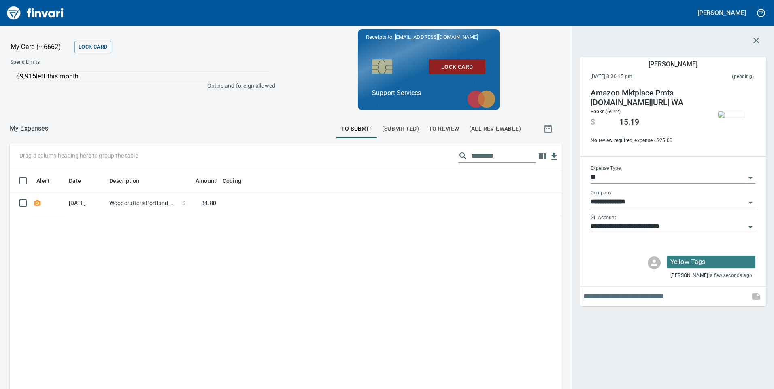
click at [758, 38] on icon "button" at bounding box center [756, 41] width 6 height 6
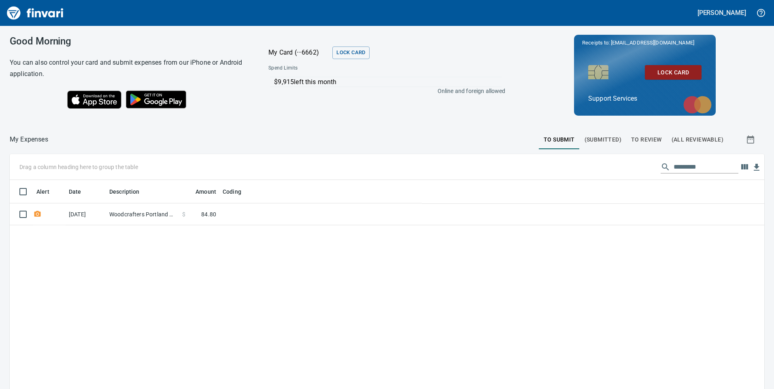
scroll to position [294, 741]
